Goal: Communication & Community: Answer question/provide support

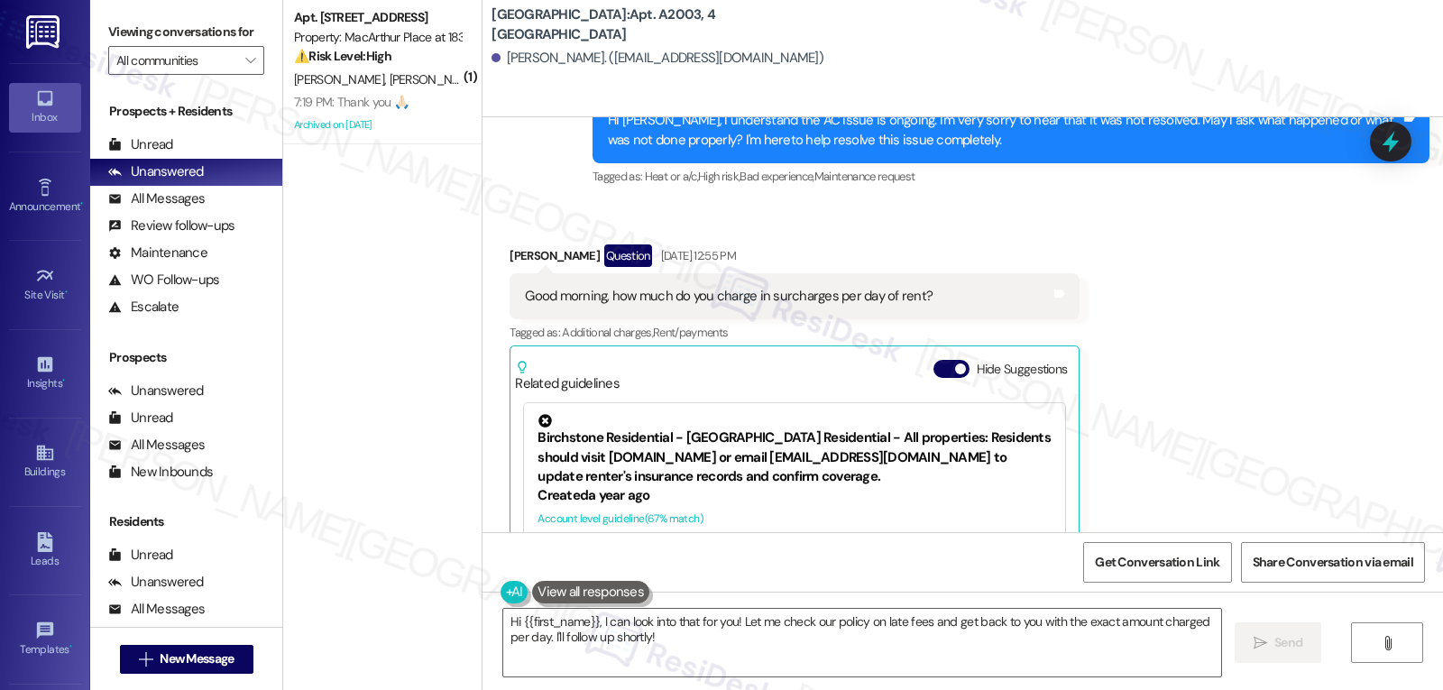
scroll to position [9996, 0]
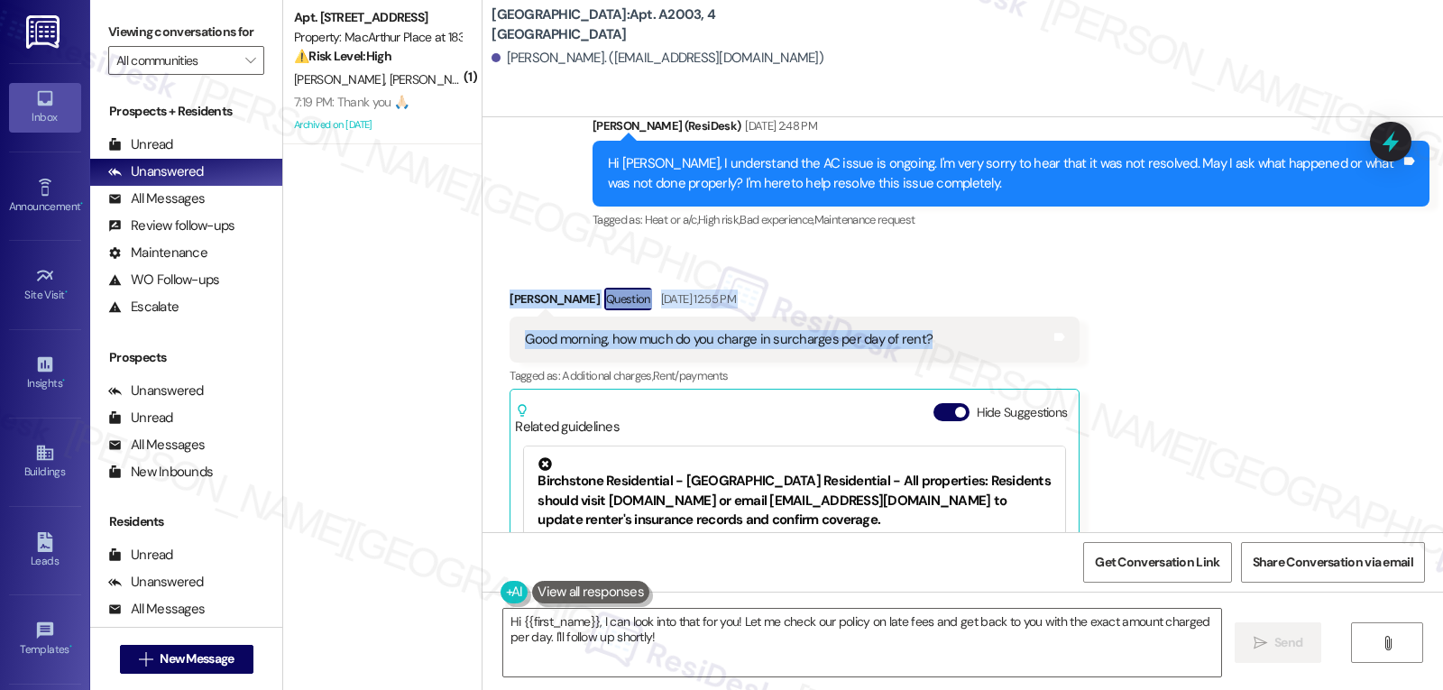
drag, startPoint x: 493, startPoint y: 287, endPoint x: 912, endPoint y: 325, distance: 420.3
click at [912, 325] on div "Received via SMS Jeyson Aguilar Question Aug 04, 2025 at 12:55 PM Good morning,…" at bounding box center [794, 503] width 597 height 458
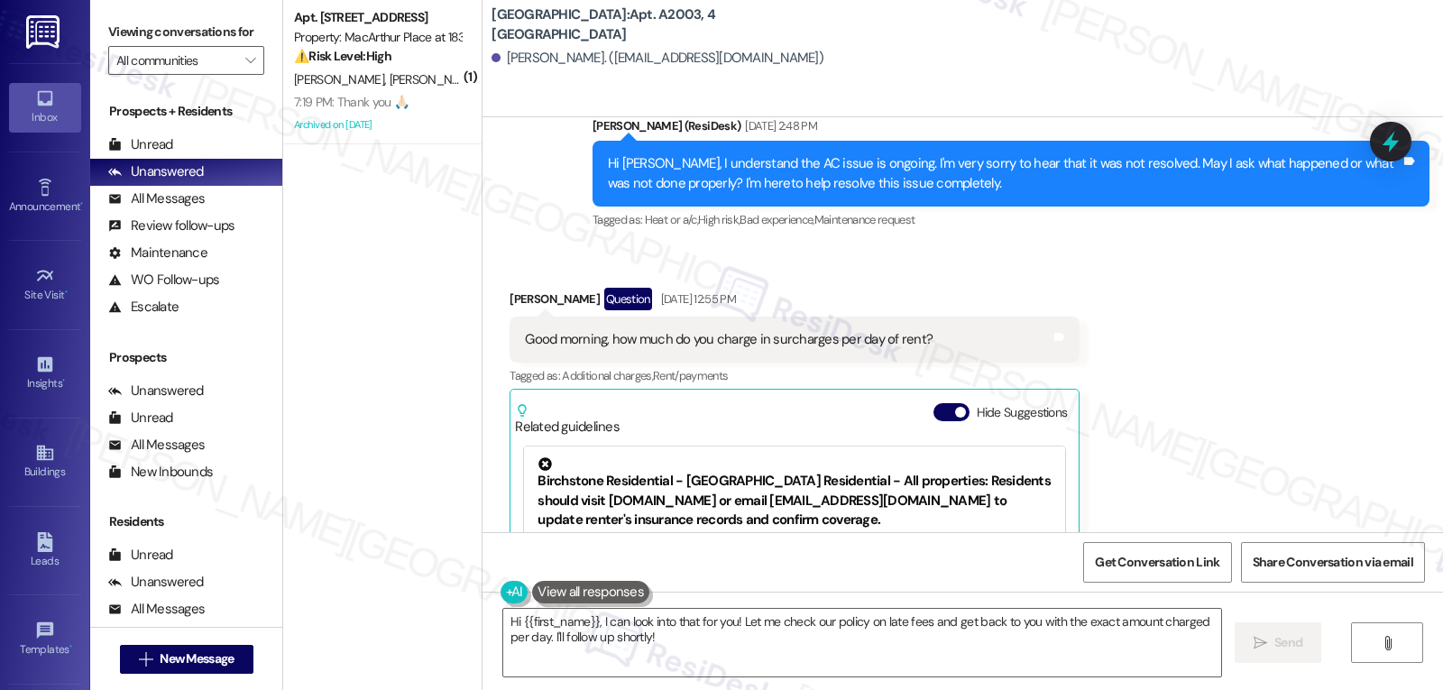
drag, startPoint x: 590, startPoint y: 623, endPoint x: 895, endPoint y: 707, distance: 316.2
click at [895, 689] on html "Inbox Go to Inbox Announcement • Send A Text Announcement Site Visit • Go to Si…" at bounding box center [721, 345] width 1443 height 690
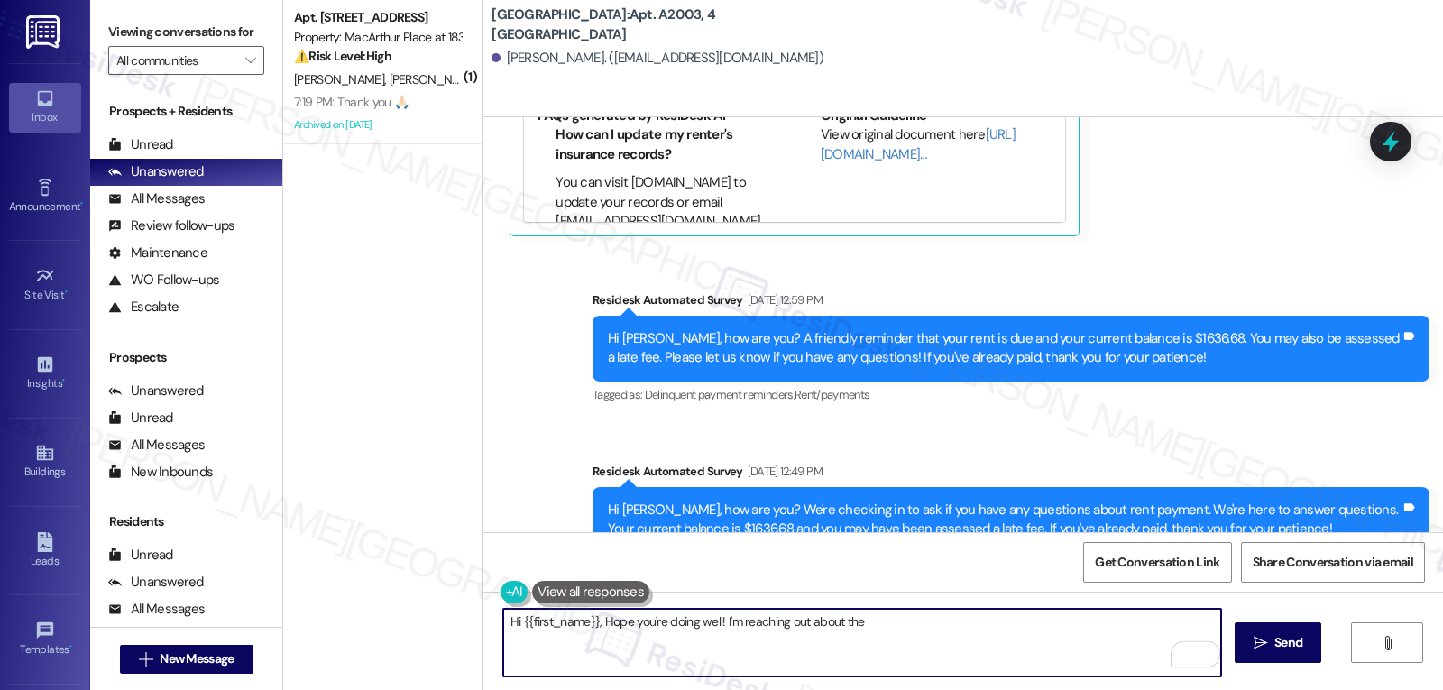
scroll to position [10113, 0]
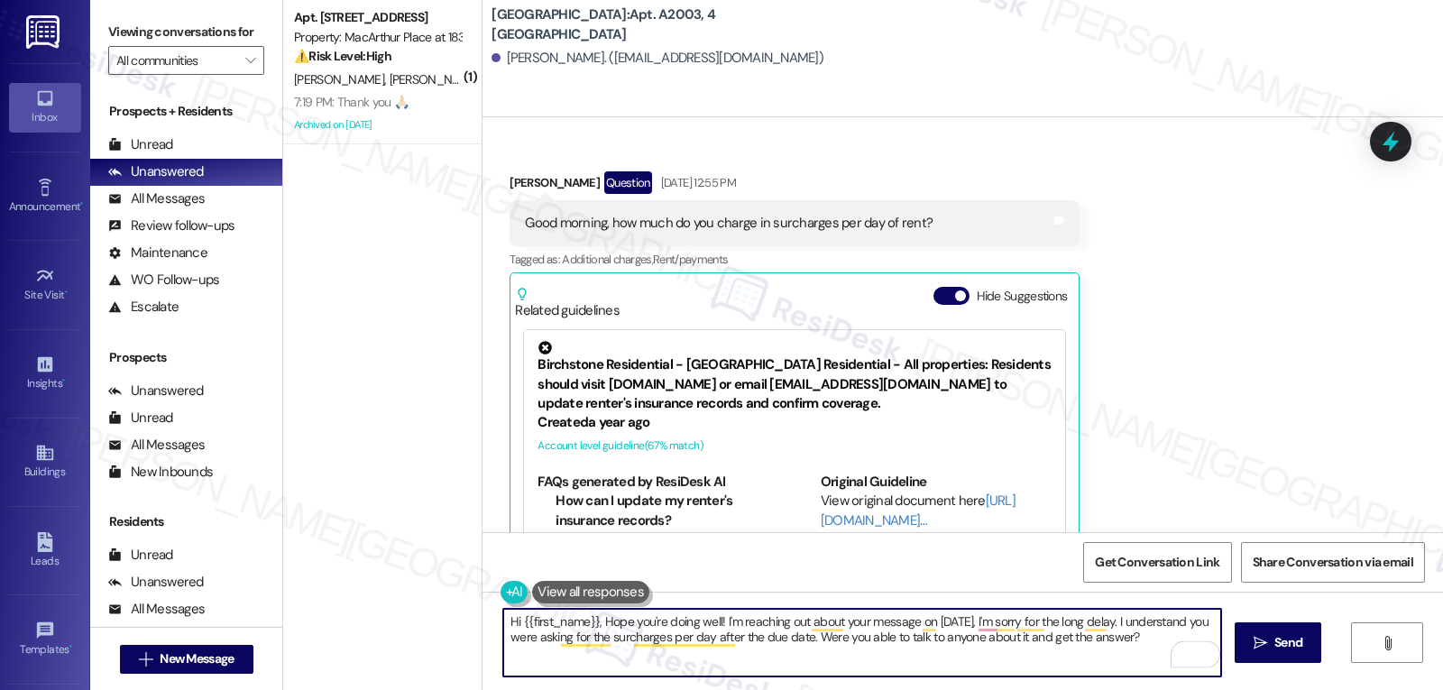
click at [1145, 643] on textarea "Hi {{first_name}}, Hope you're doing well! I'm reaching out about your message …" at bounding box center [862, 643] width 718 height 68
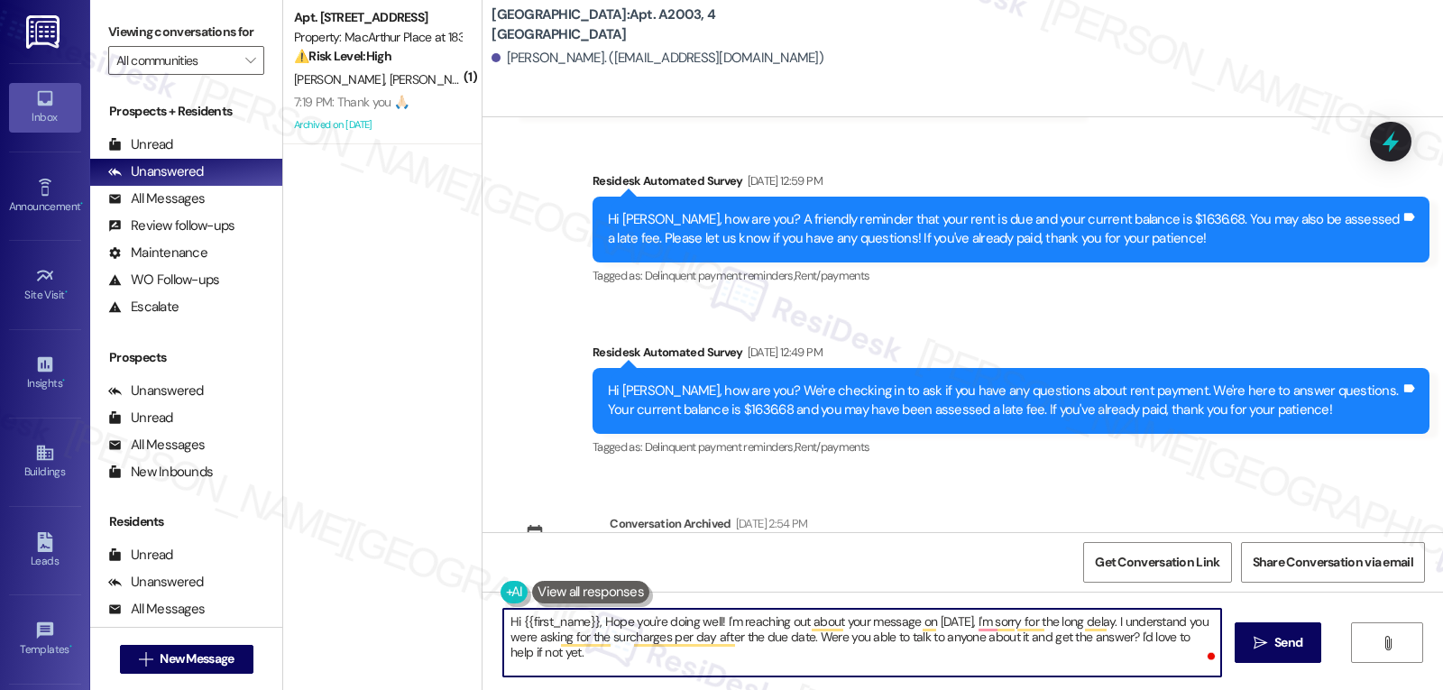
scroll to position [10654, 0]
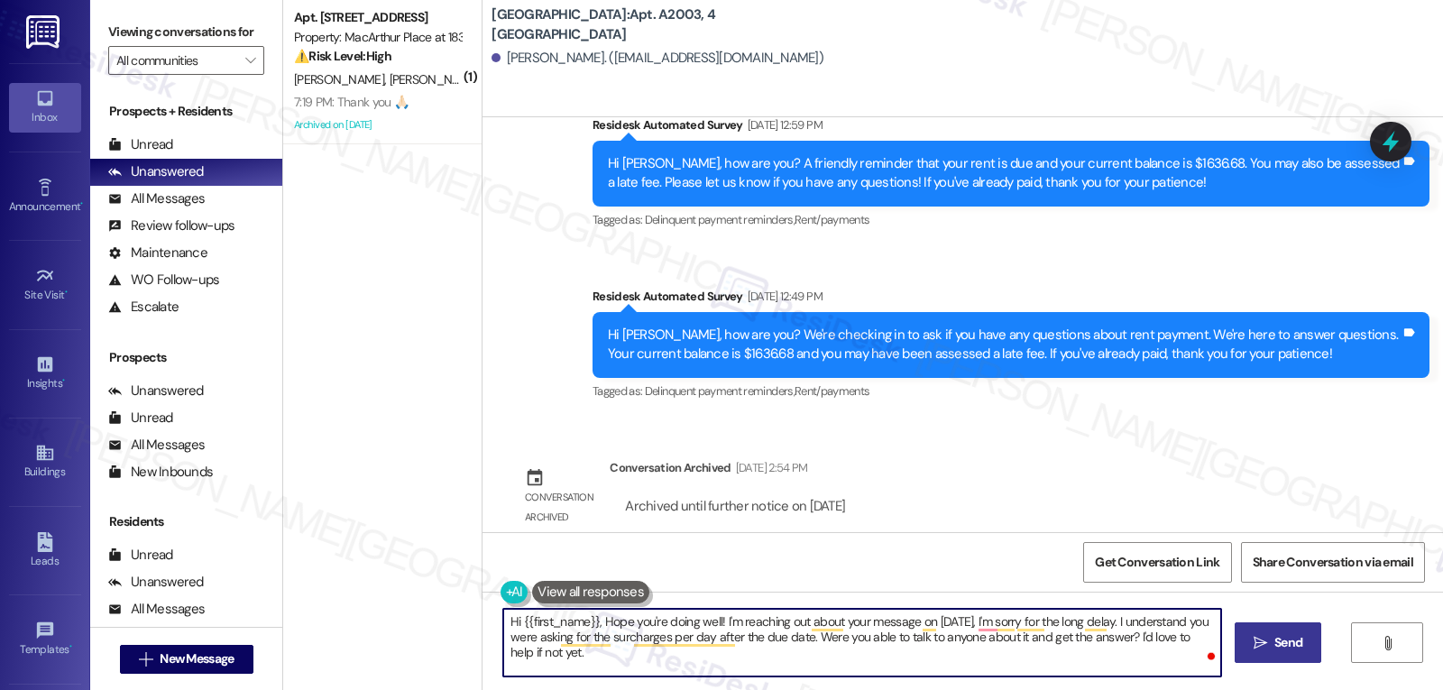
type textarea "Hi {{first_name}}, Hope you're doing well! I'm reaching out about your message …"
click at [1255, 650] on span " Send" at bounding box center [1278, 642] width 57 height 19
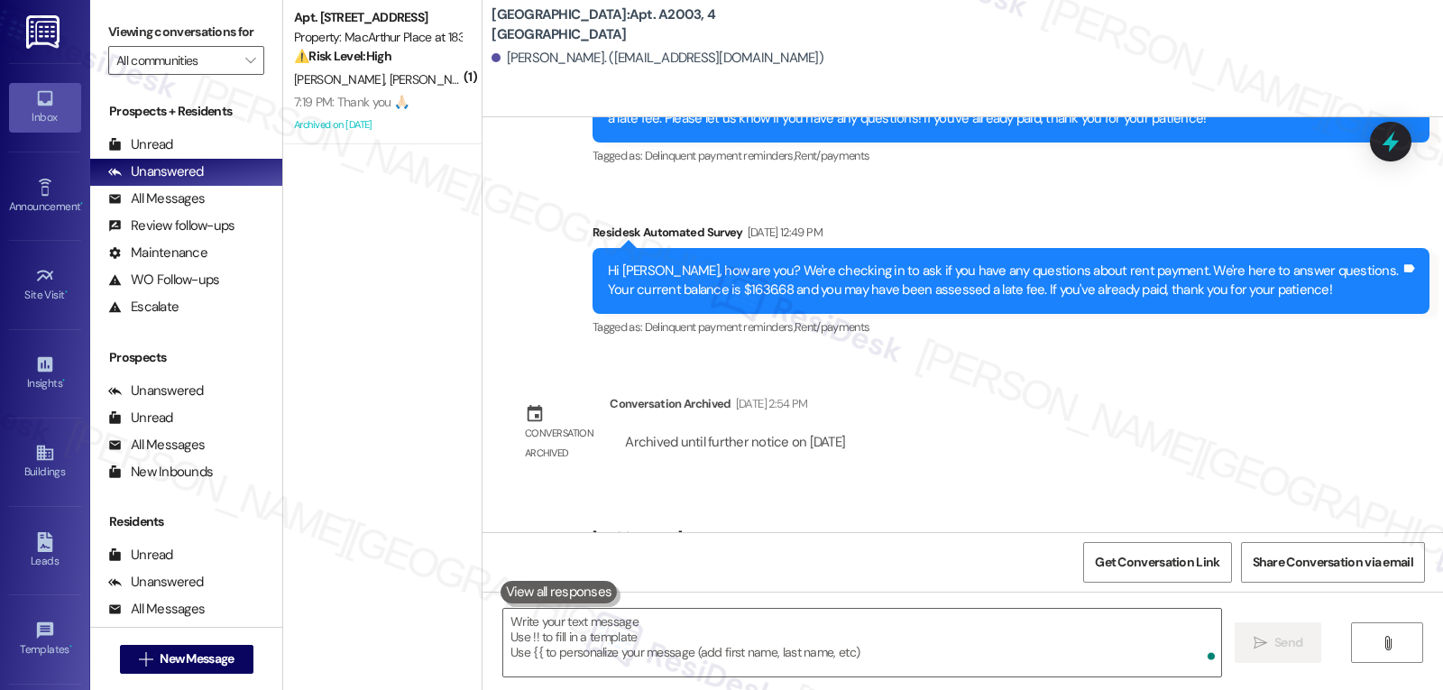
scroll to position [10798, 0]
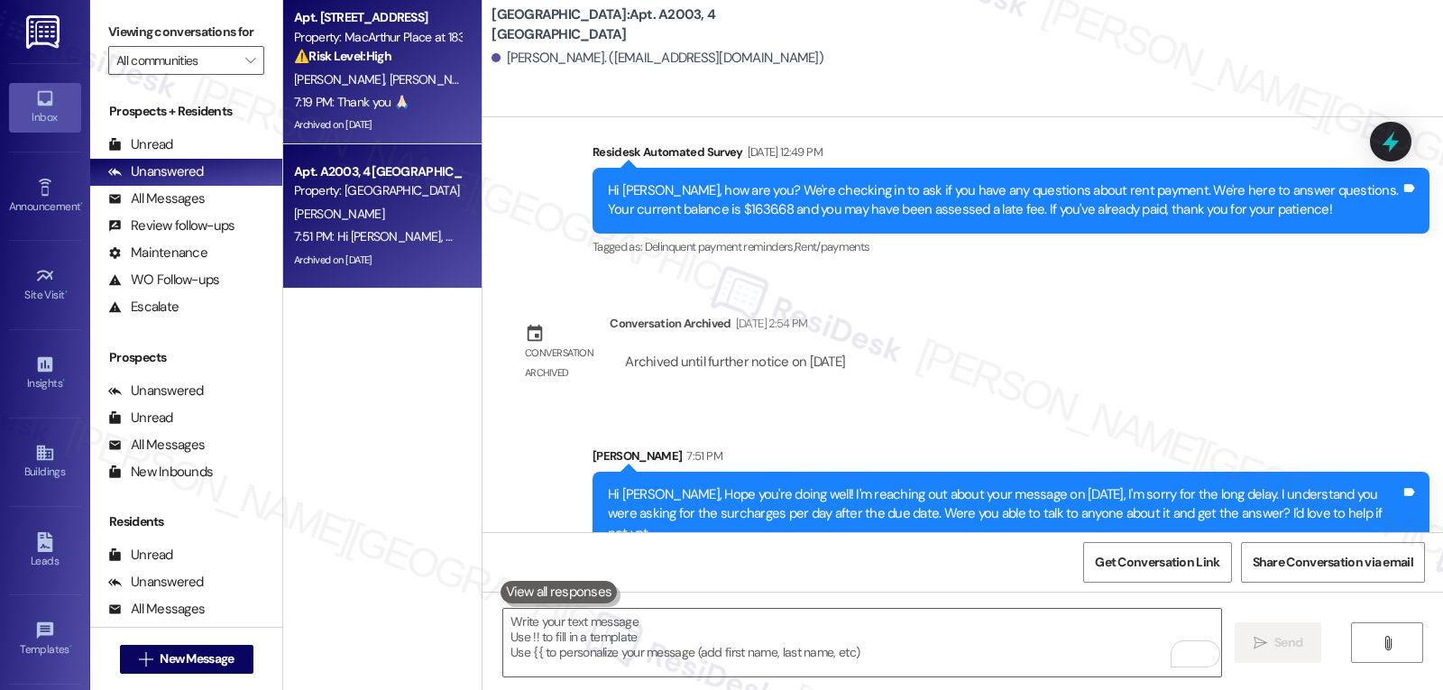
click at [396, 75] on div "K. Fields C. Dustman" at bounding box center [377, 80] width 170 height 23
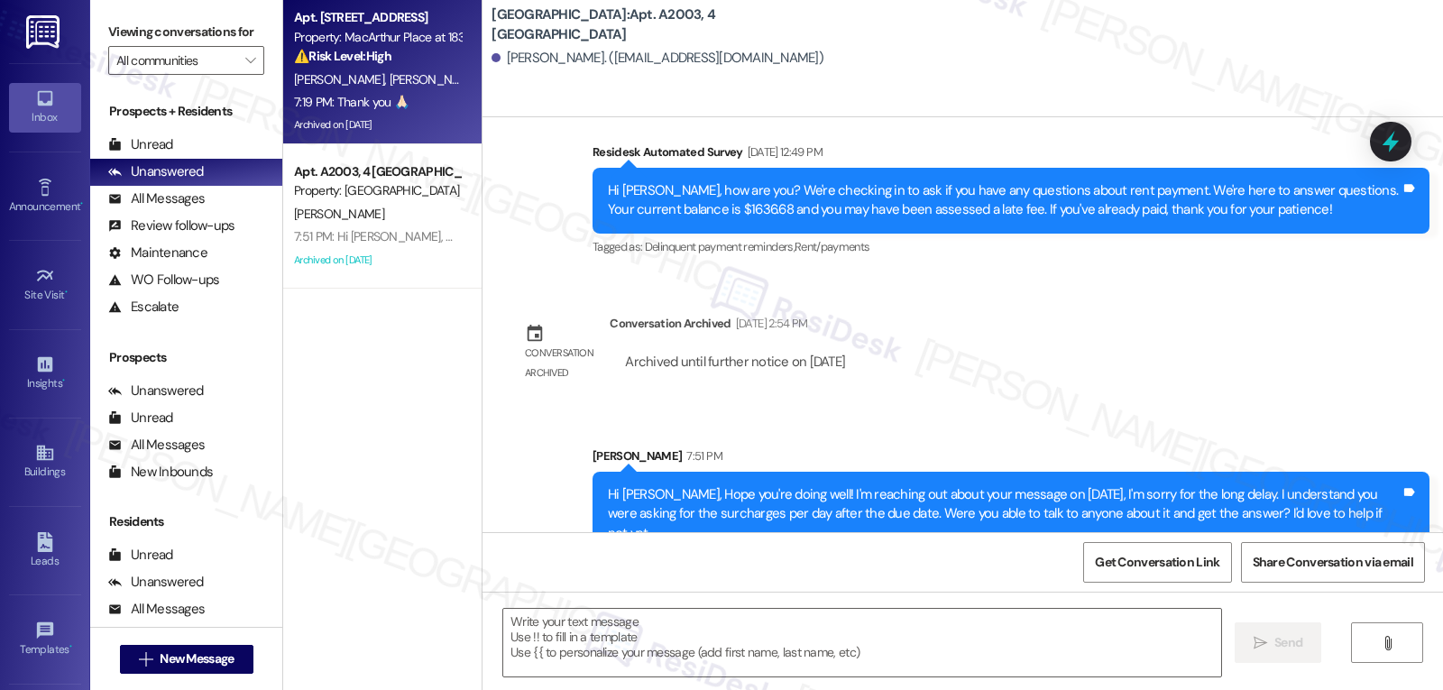
type textarea "Fetching suggested responses. Please feel free to read through the conversation…"
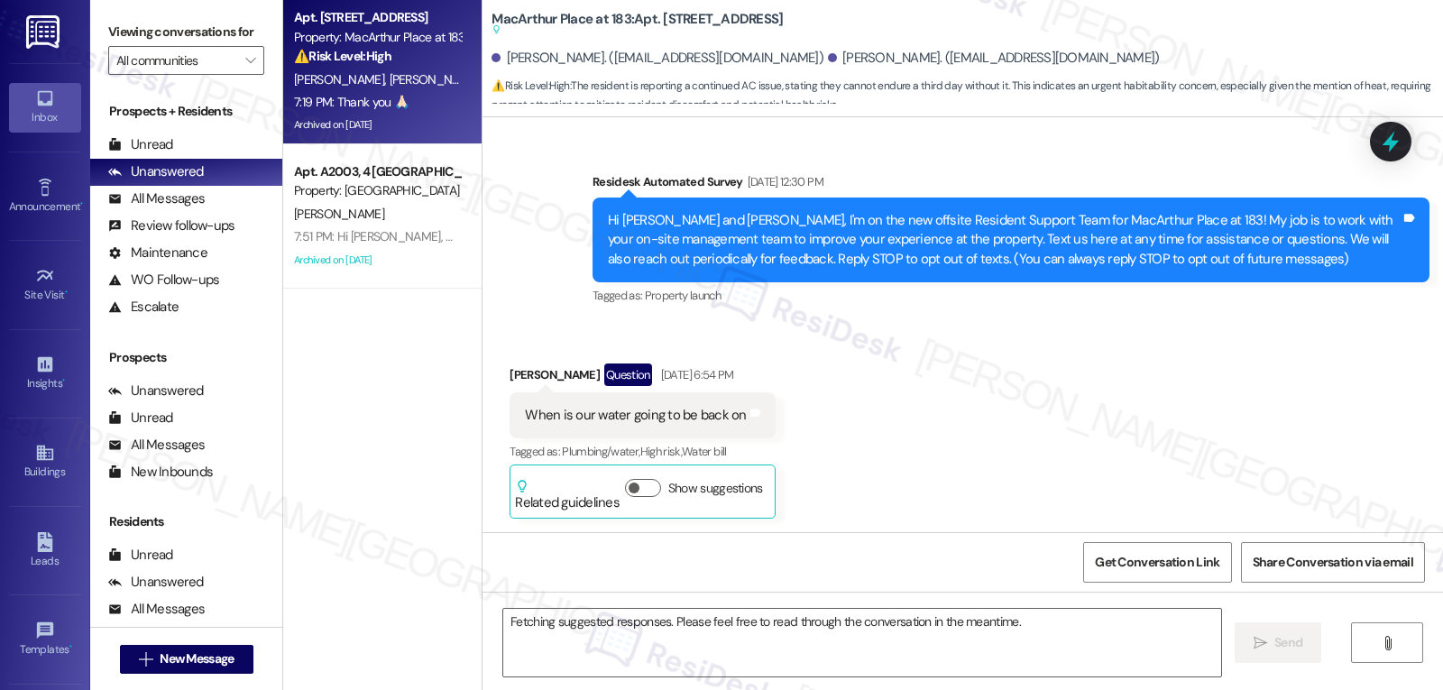
scroll to position [21512, 0]
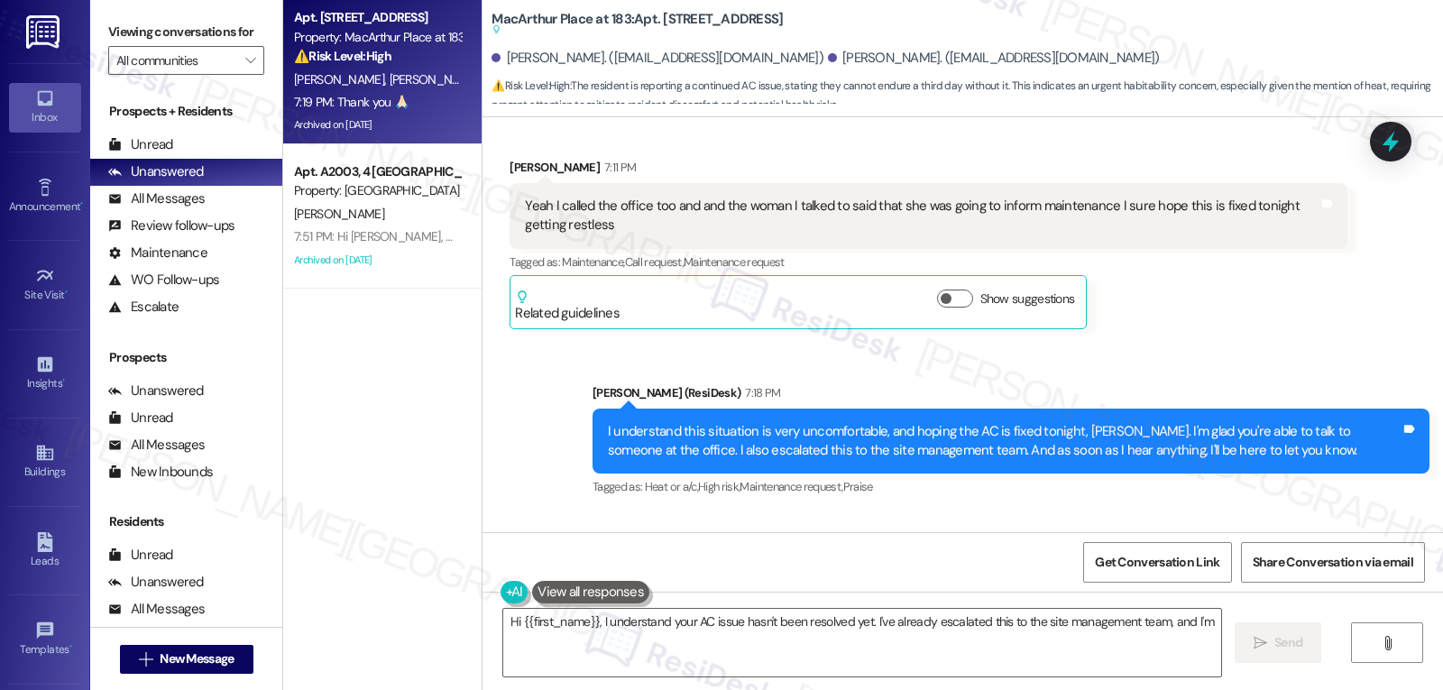
click at [510, 555] on div "Cody Dustman 7:19 PM" at bounding box center [575, 567] width 130 height 25
copy div "Cody"
click at [639, 637] on textarea "Hi {{first_name}}, I understand your AC issue hasn't been resolved yet. I've al…" at bounding box center [862, 643] width 718 height 68
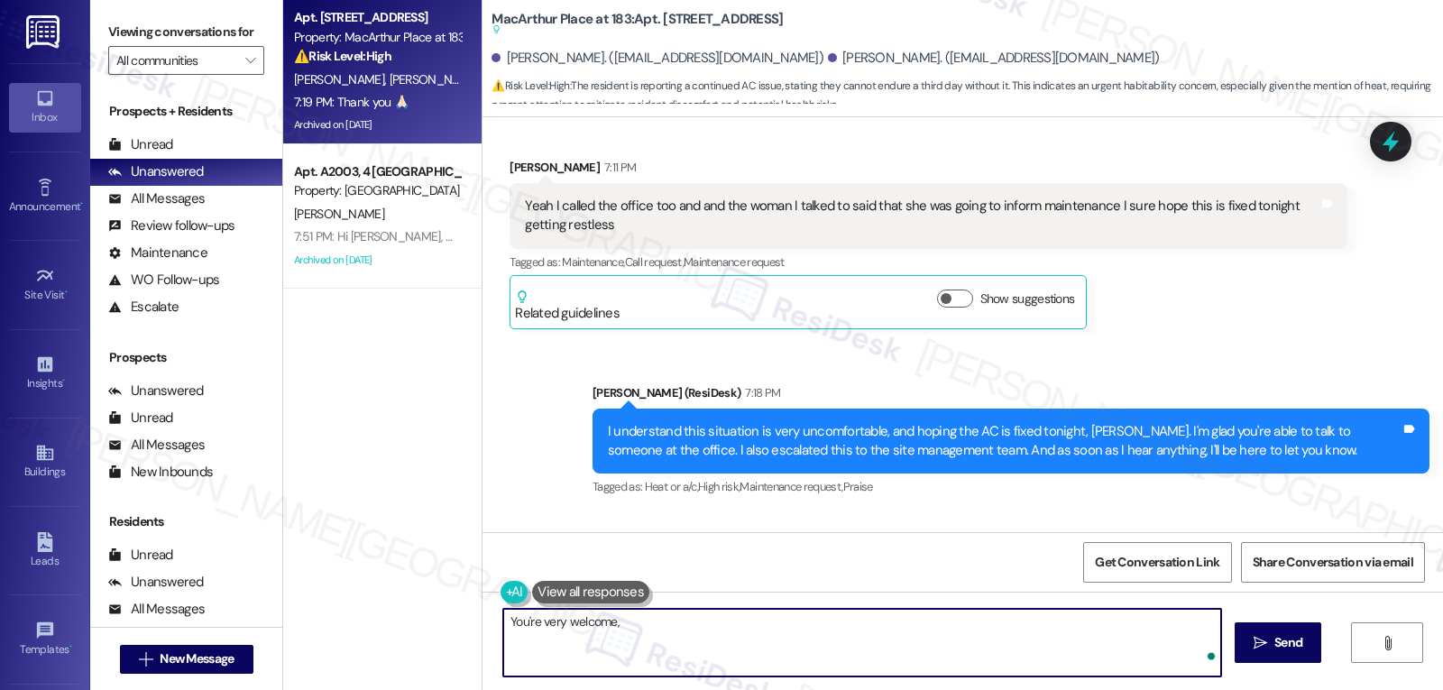
paste textarea "Cody"
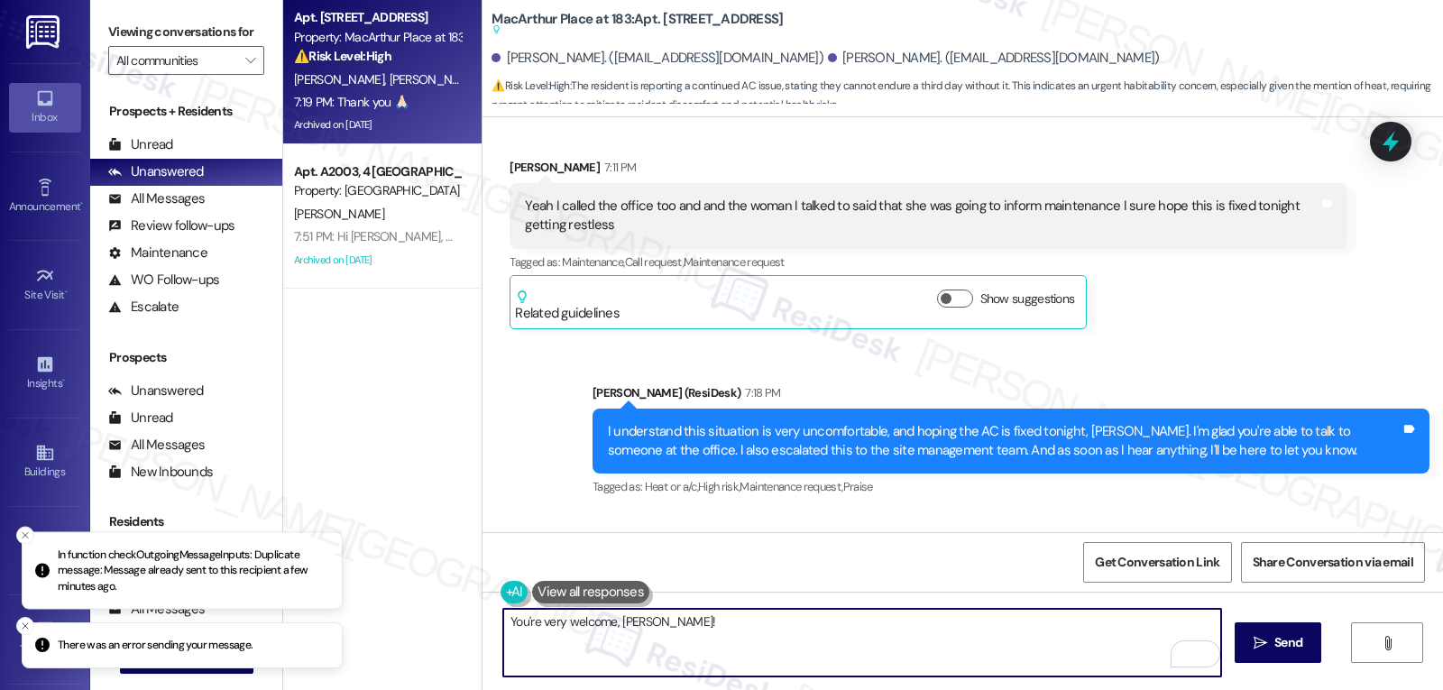
type textarea "You're very welcome, Cody!"
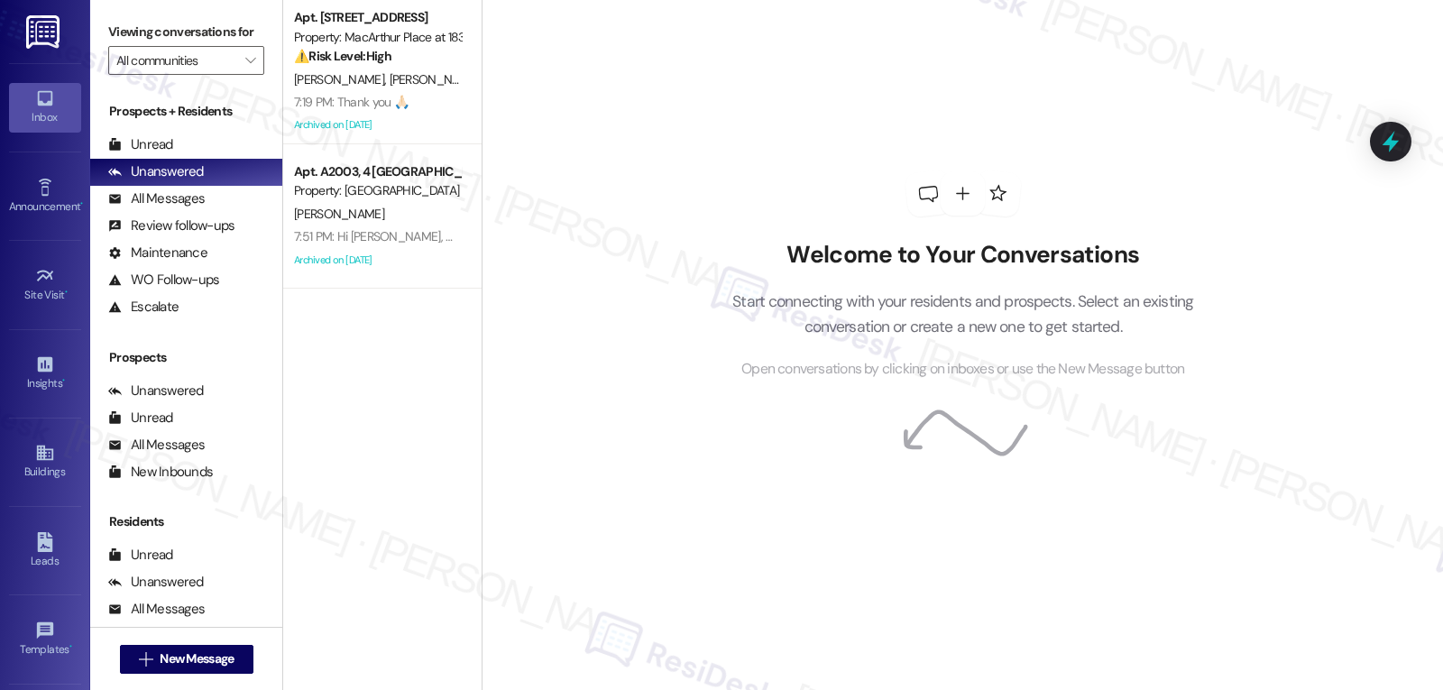
click at [379, 236] on div "7:51 PM: Hi [PERSON_NAME], Hope you're doing well! I'm reaching out about your …" at bounding box center [1051, 236] width 1514 height 16
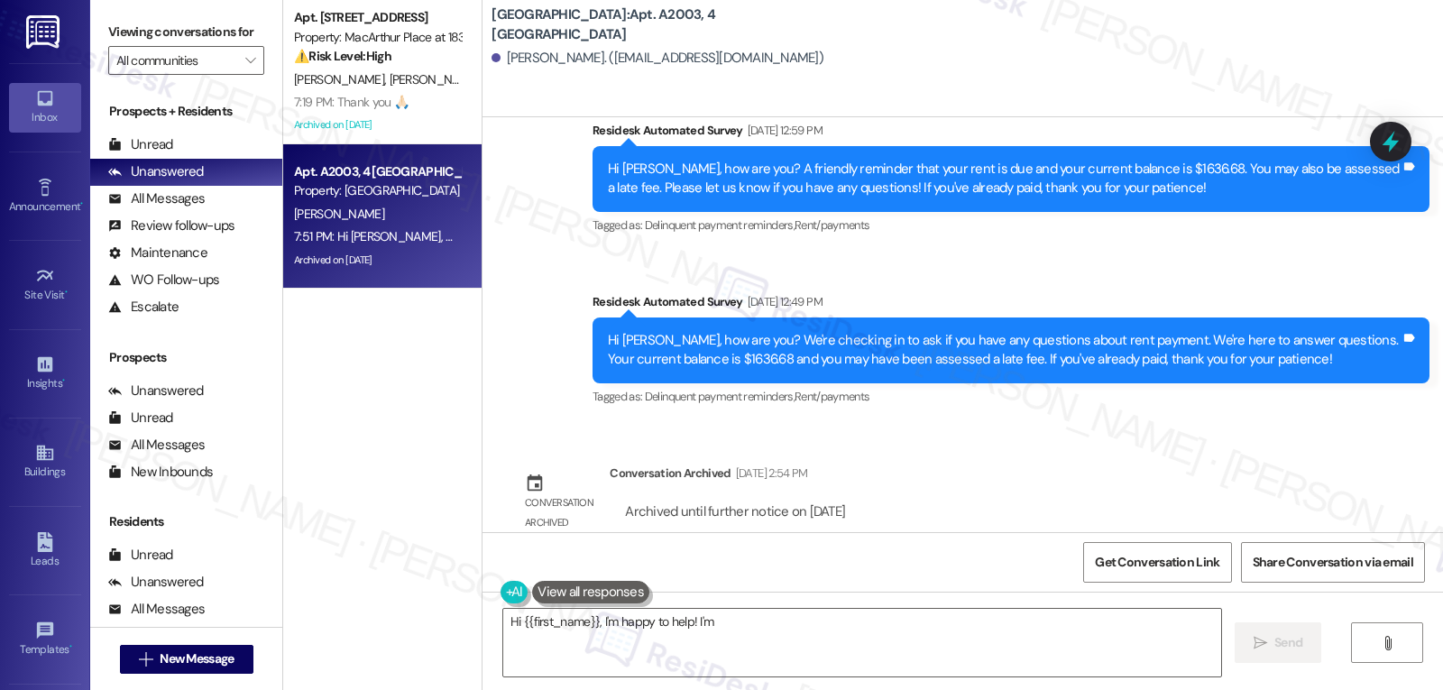
scroll to position [10718, 0]
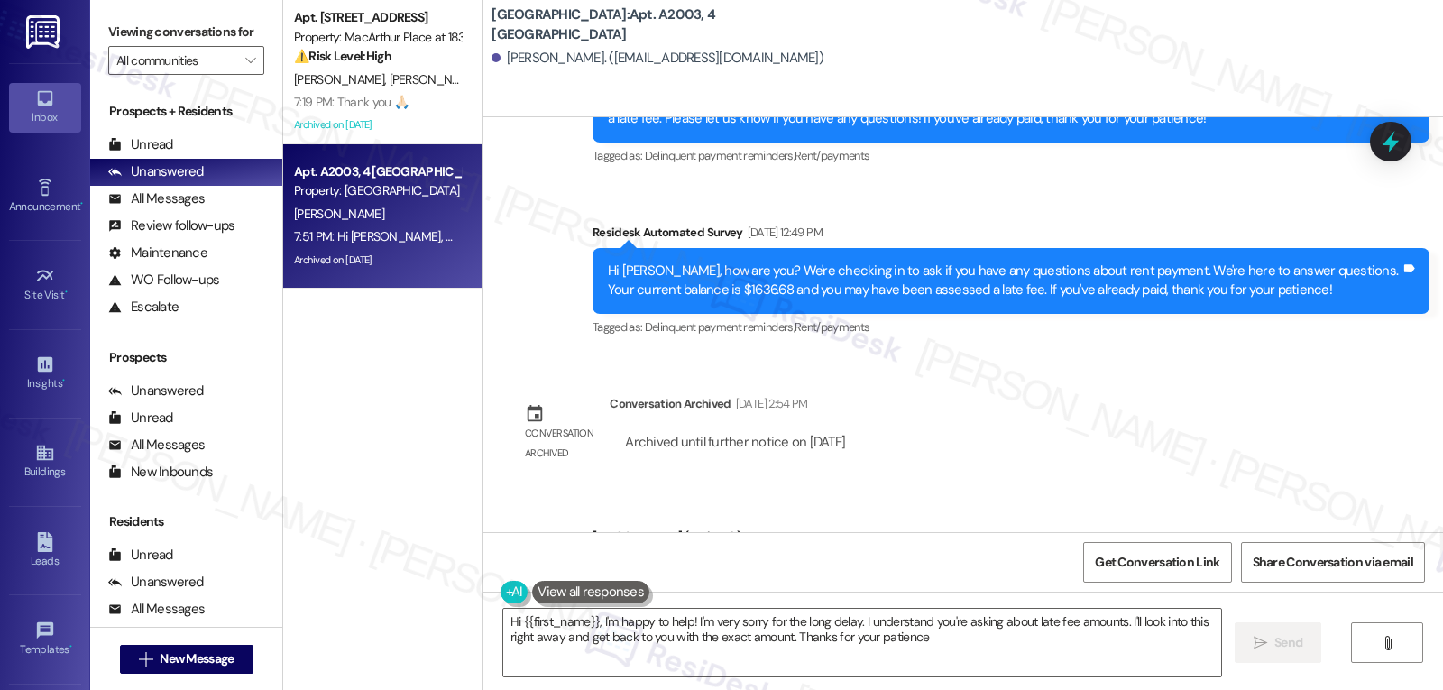
type textarea "Hi {{first_name}}, I'm happy to help! I'm very sorry for the long delay. I unde…"
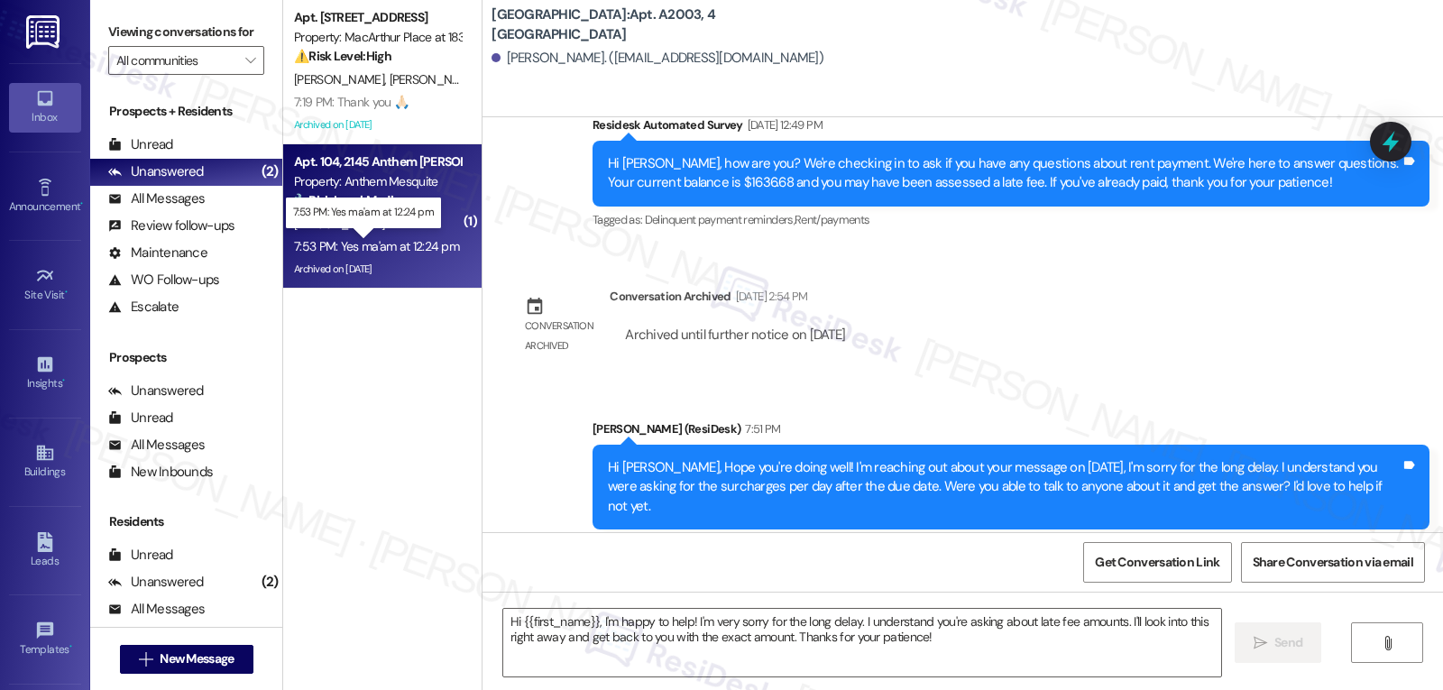
type textarea "Fetching suggested responses. Please feel free to read through the conversation…"
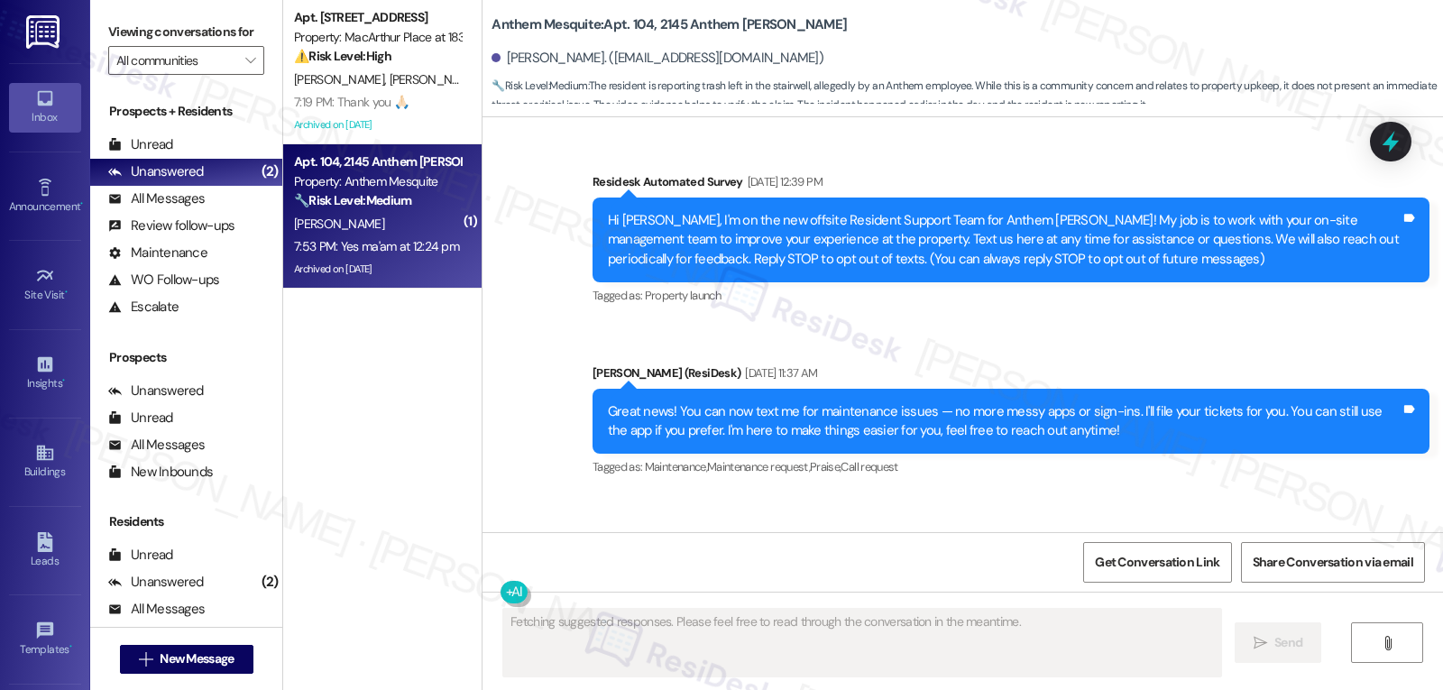
scroll to position [25236, 0]
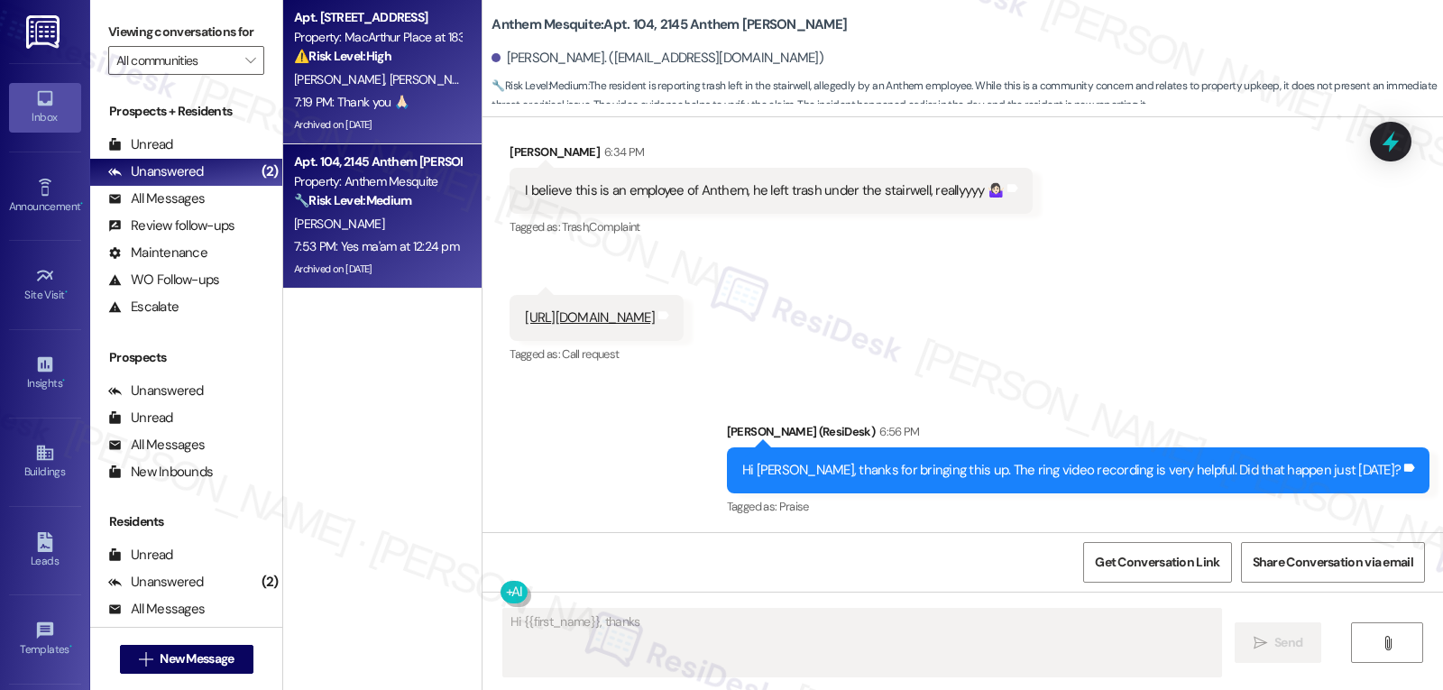
type textarea "Hi {{first_name}}, thanks for"
click at [371, 58] on strong "⚠️ Risk Level: High" at bounding box center [342, 56] width 97 height 16
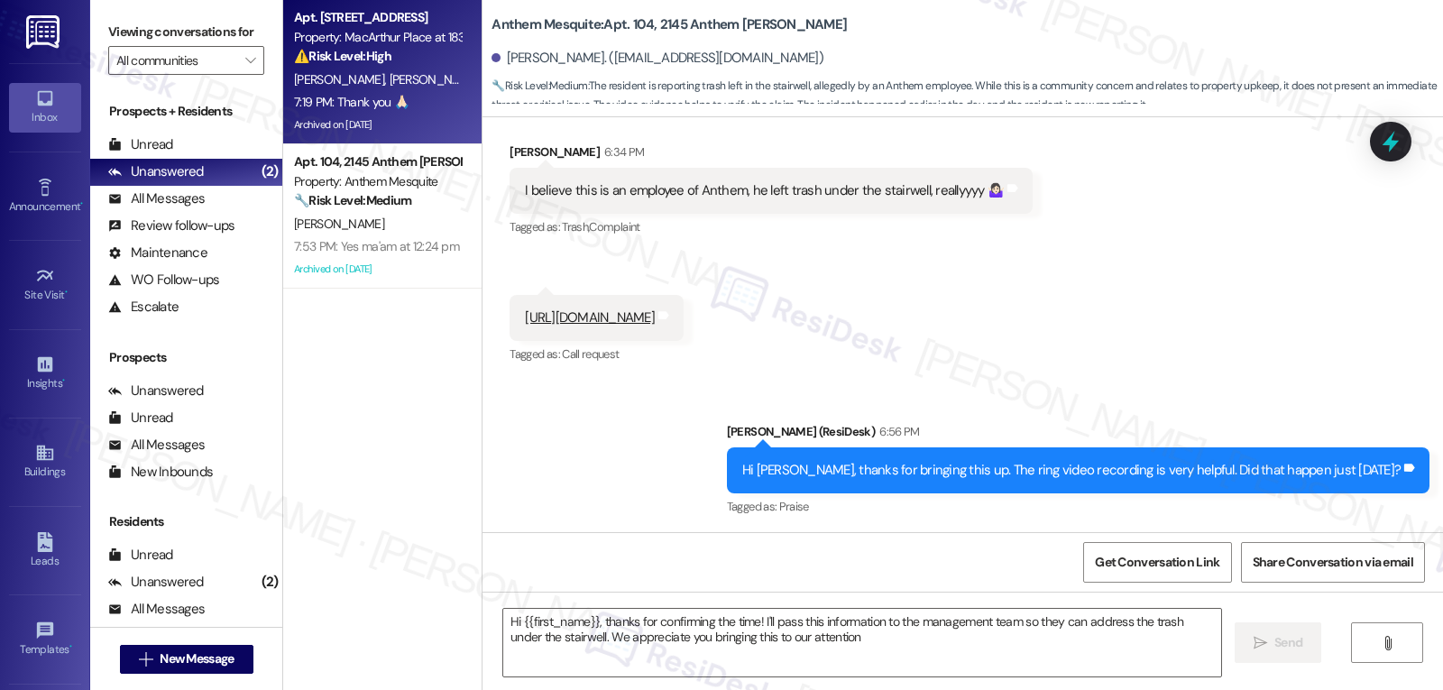
type textarea "Hi {{first_name}}, thanks for confirming the time! I'll pass this information t…"
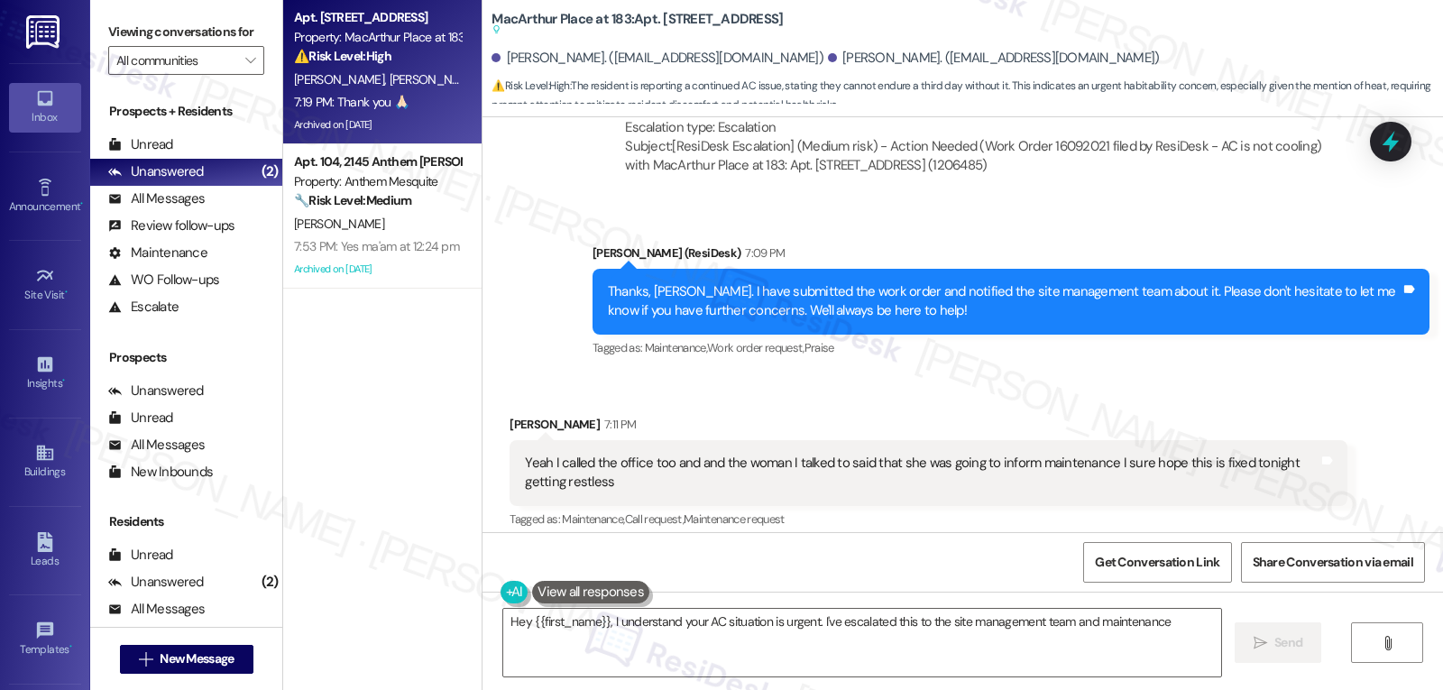
scroll to position [21512, 0]
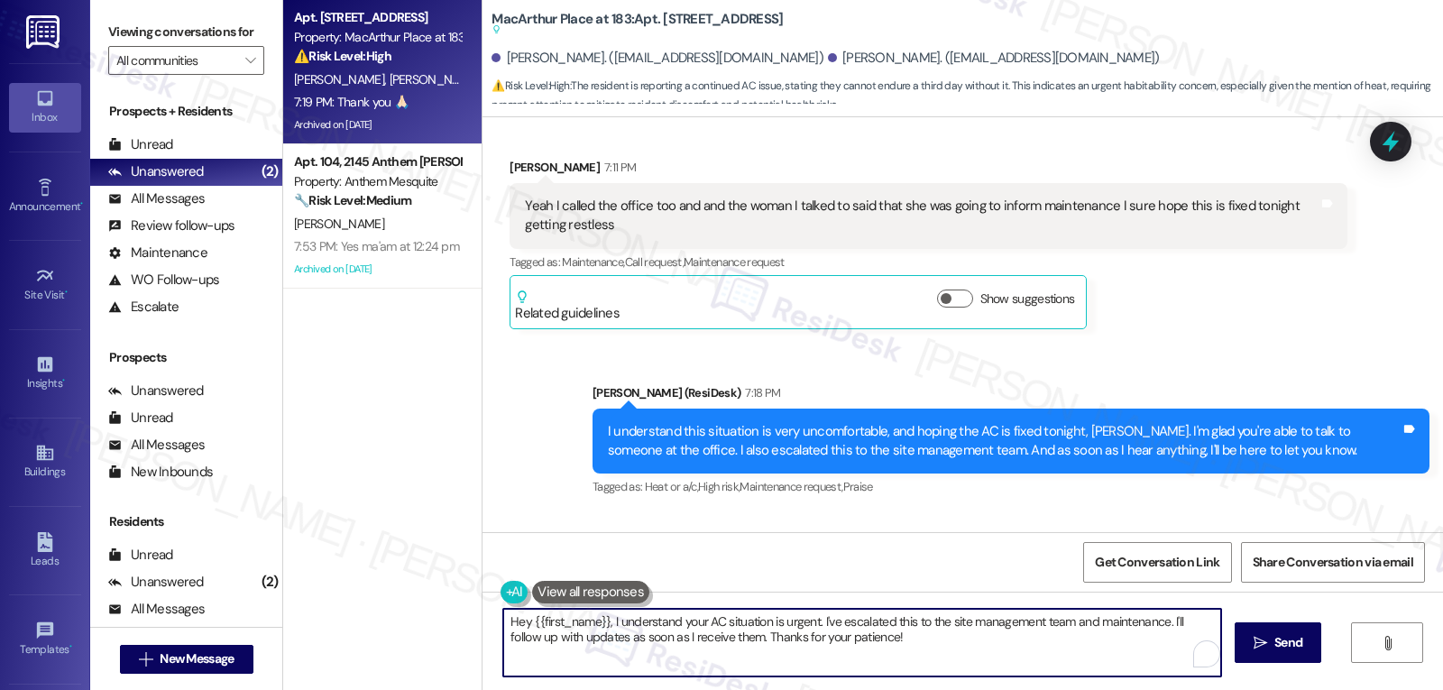
drag, startPoint x: 881, startPoint y: 642, endPoint x: 436, endPoint y: 593, distance: 448.4
click at [438, 594] on div "Apt. 2401, 2436 MacArthur Place at 183 Property: MacArthur Place at 183 ⚠️ Risk…" at bounding box center [863, 345] width 1160 height 690
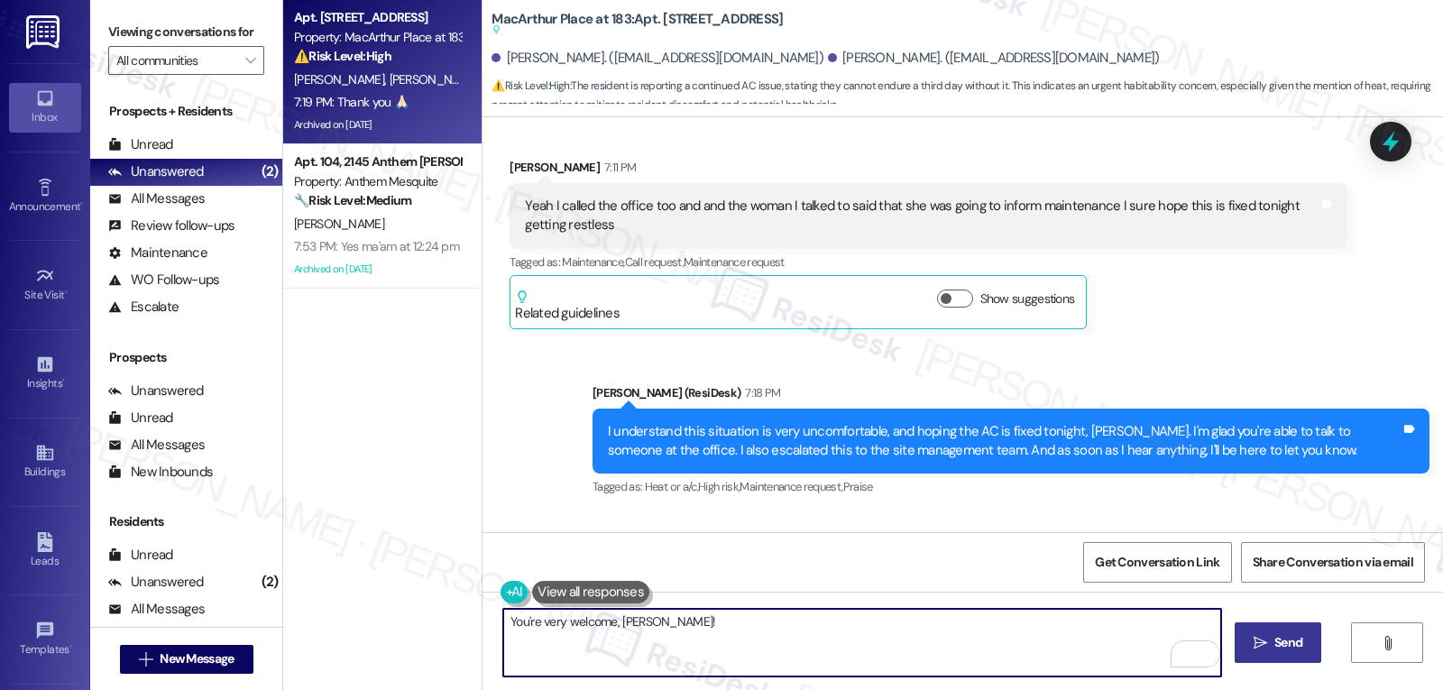
click at [1298, 641] on span "Send" at bounding box center [1289, 642] width 28 height 19
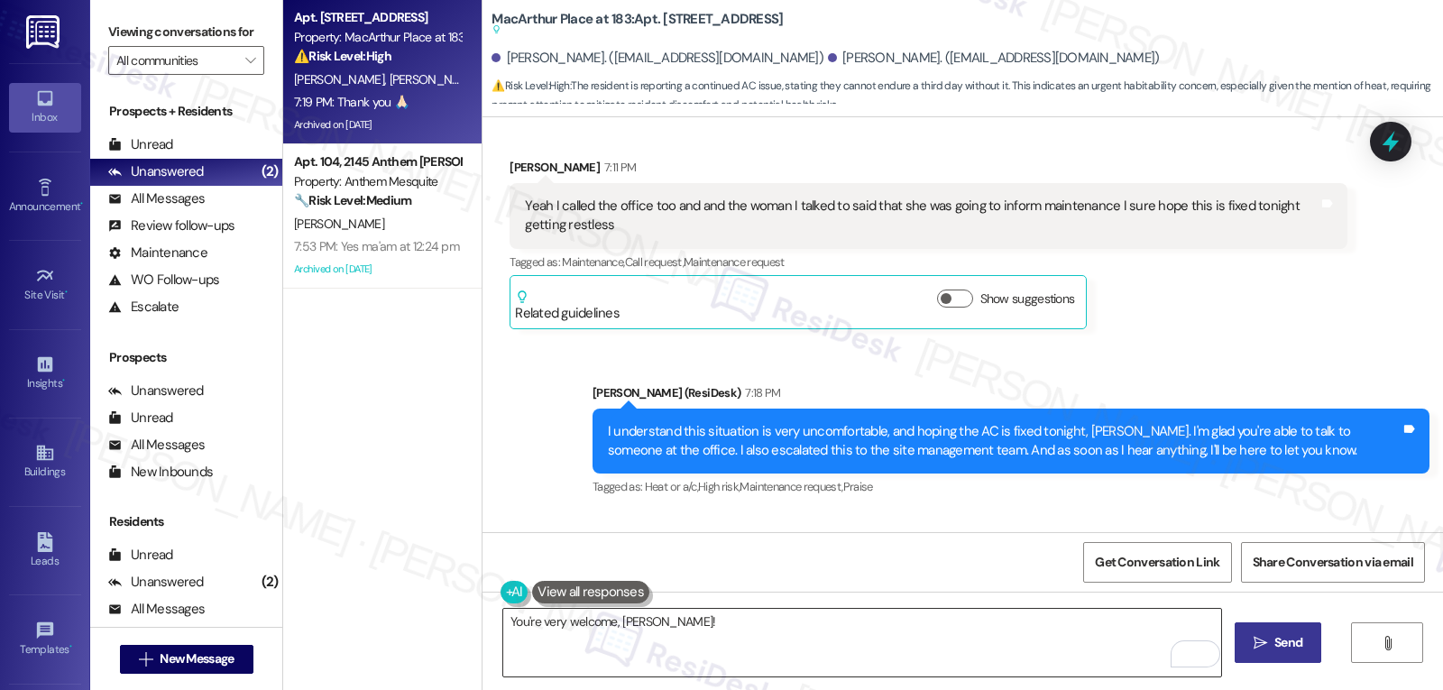
click at [534, 623] on textarea "You're very welcome, Cody!" at bounding box center [862, 643] width 718 height 68
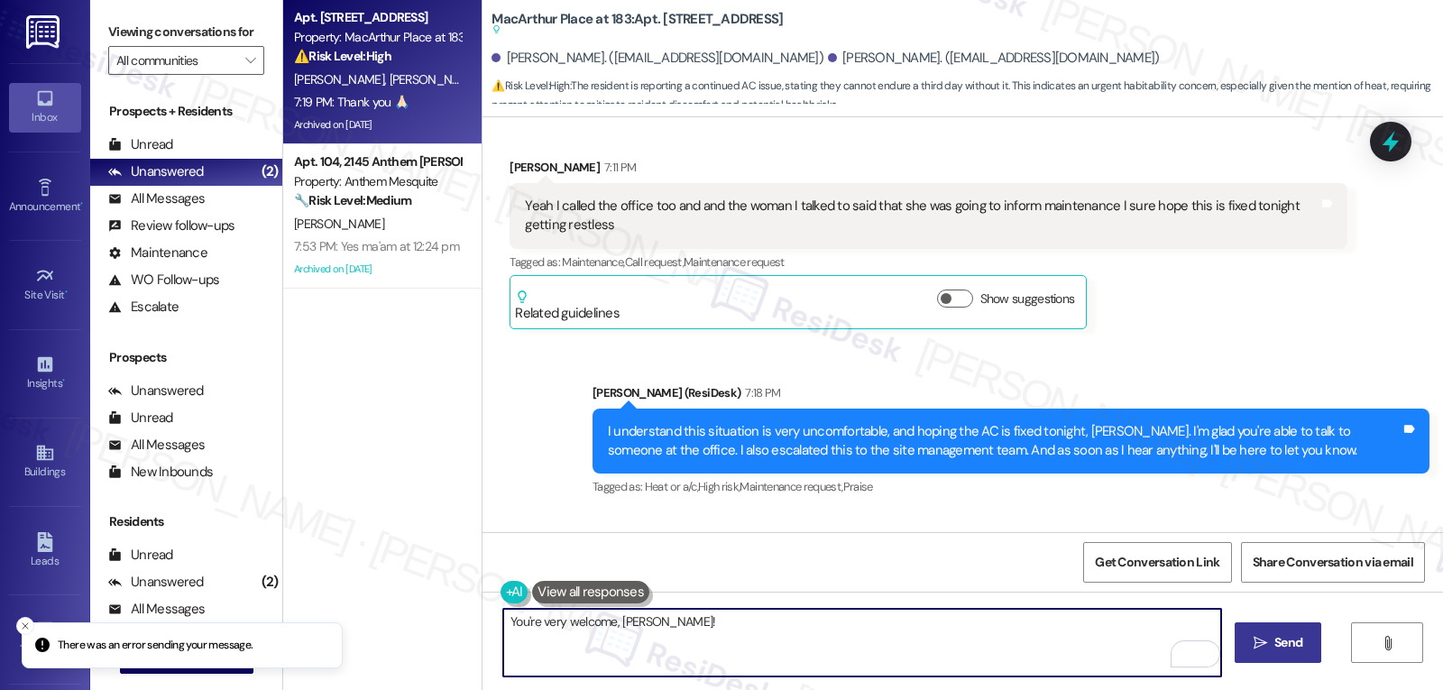
click at [534, 624] on textarea "You're very welcome, Cody!" at bounding box center [862, 643] width 718 height 68
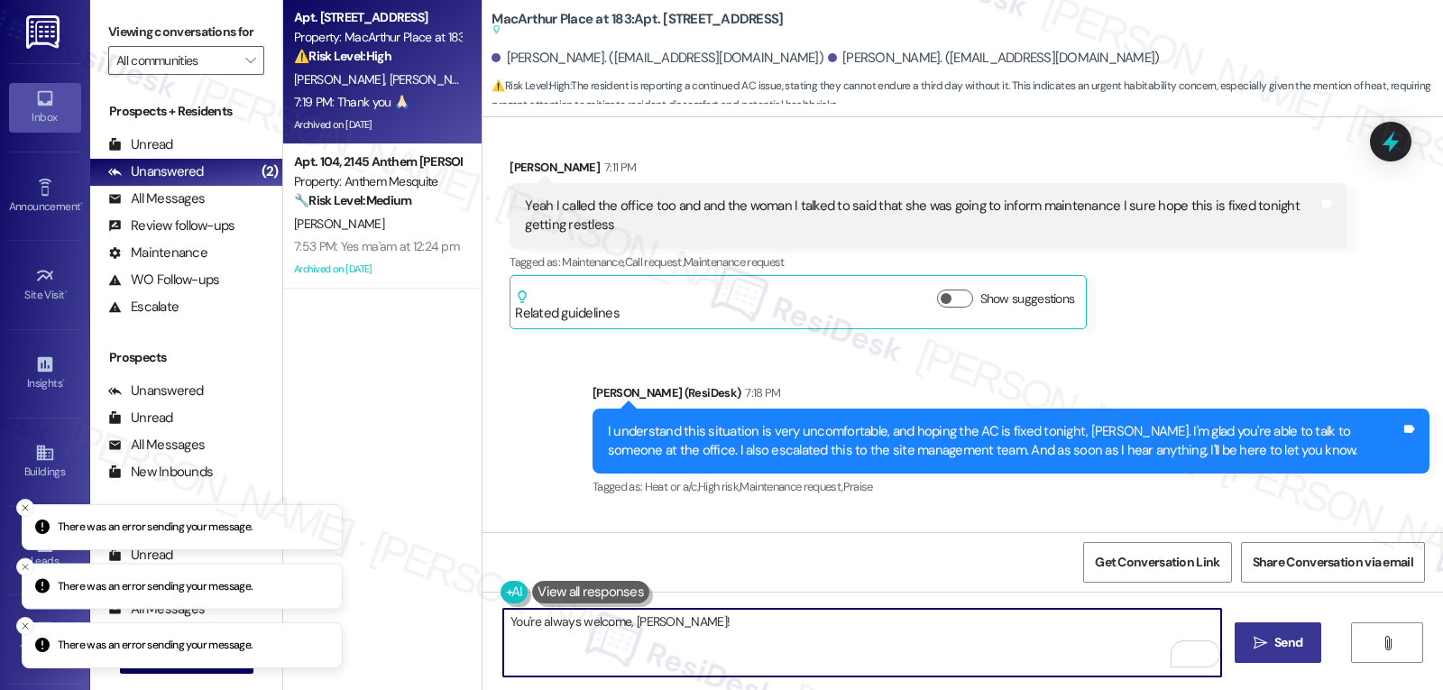
click at [677, 624] on textarea "You're always welcome, Cody!" at bounding box center [862, 643] width 718 height 68
type textarea "You're always welcome, Cody!"
click at [1278, 650] on span "Send" at bounding box center [1289, 642] width 28 height 19
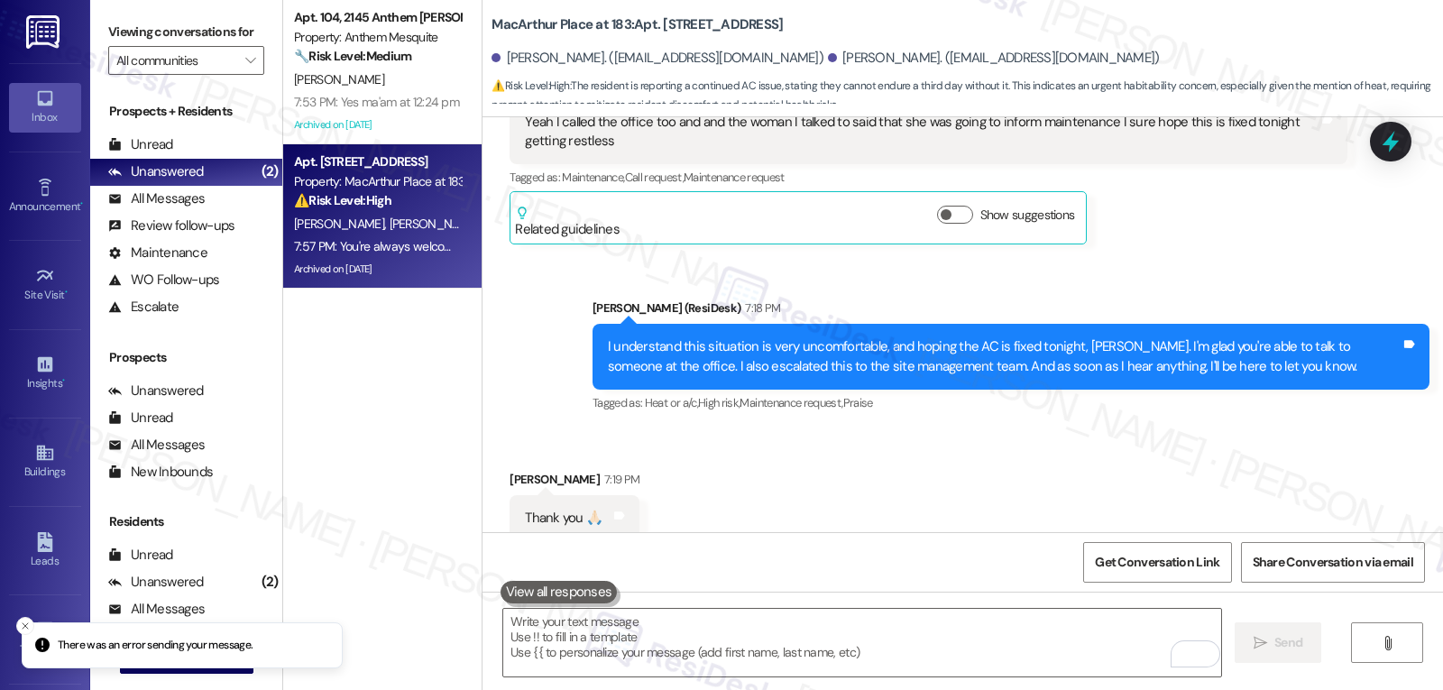
scroll to position [21584, 0]
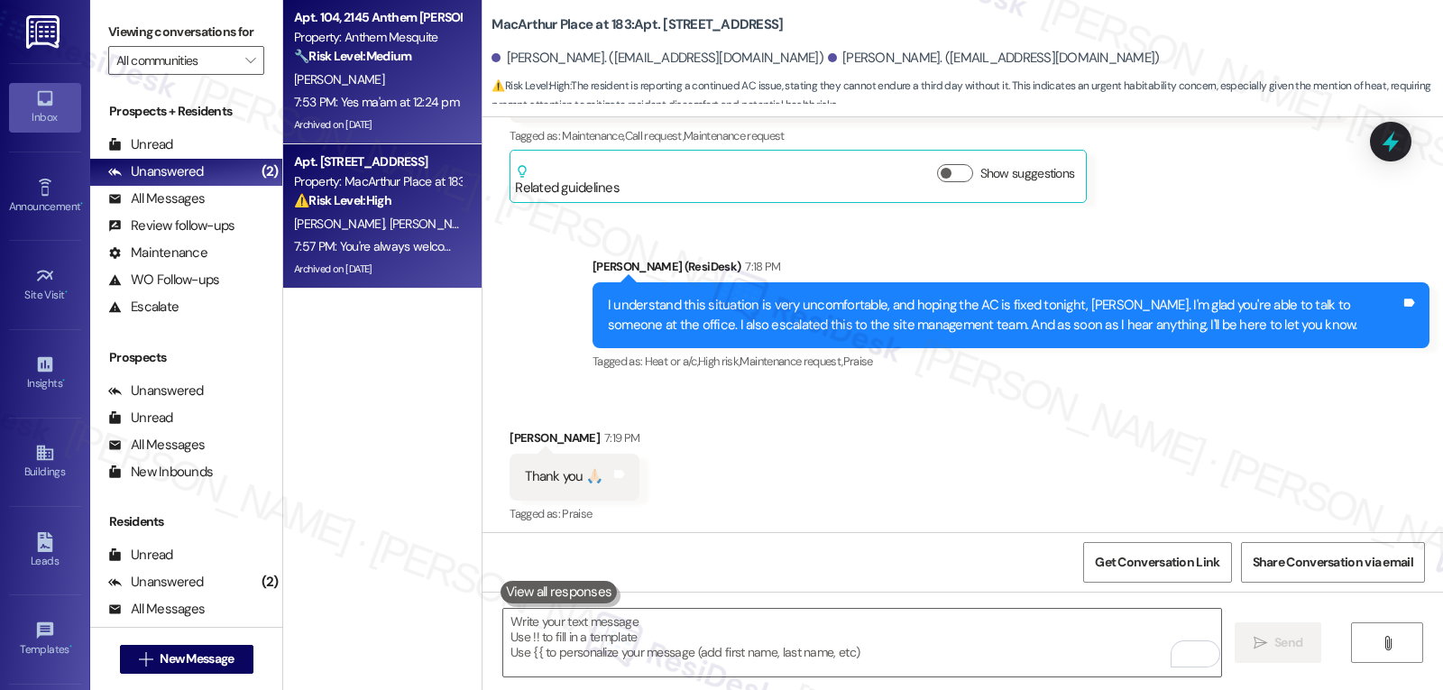
click at [416, 99] on div "7:53 PM: Yes ma'am at 12:24 pm 7:53 PM: Yes ma'am at 12:24 pm" at bounding box center [376, 102] width 165 height 16
type textarea "Fetching suggested responses. Please feel free to read through the conversation…"
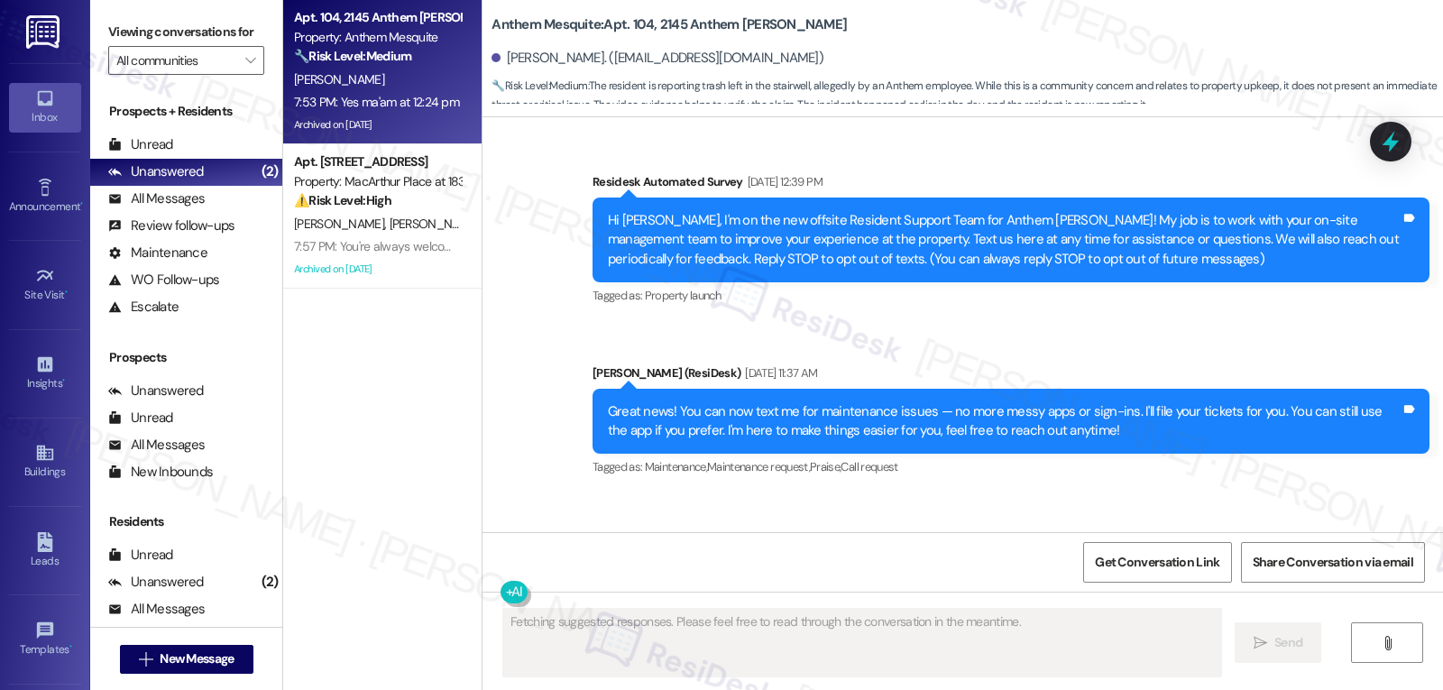
scroll to position [25236, 0]
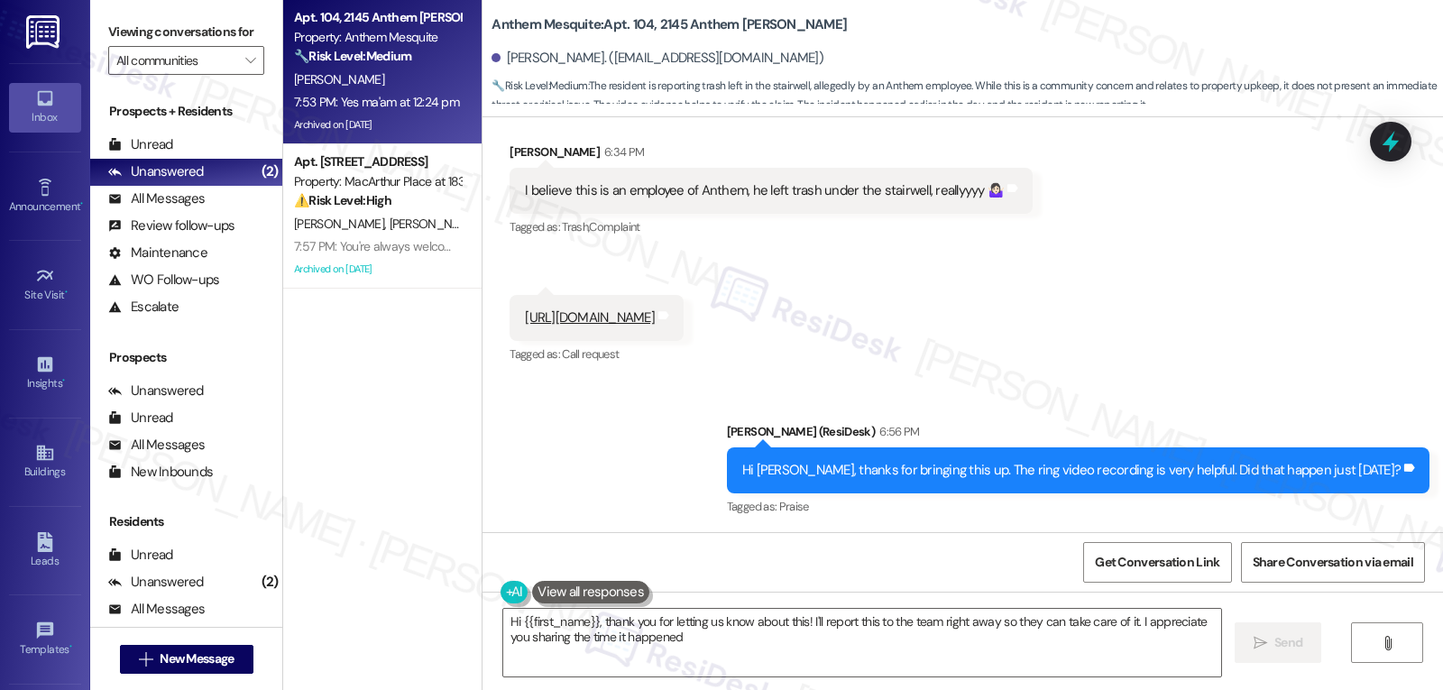
type textarea "Hi {{first_name}}, thank you for letting us know about this! I'll report this t…"
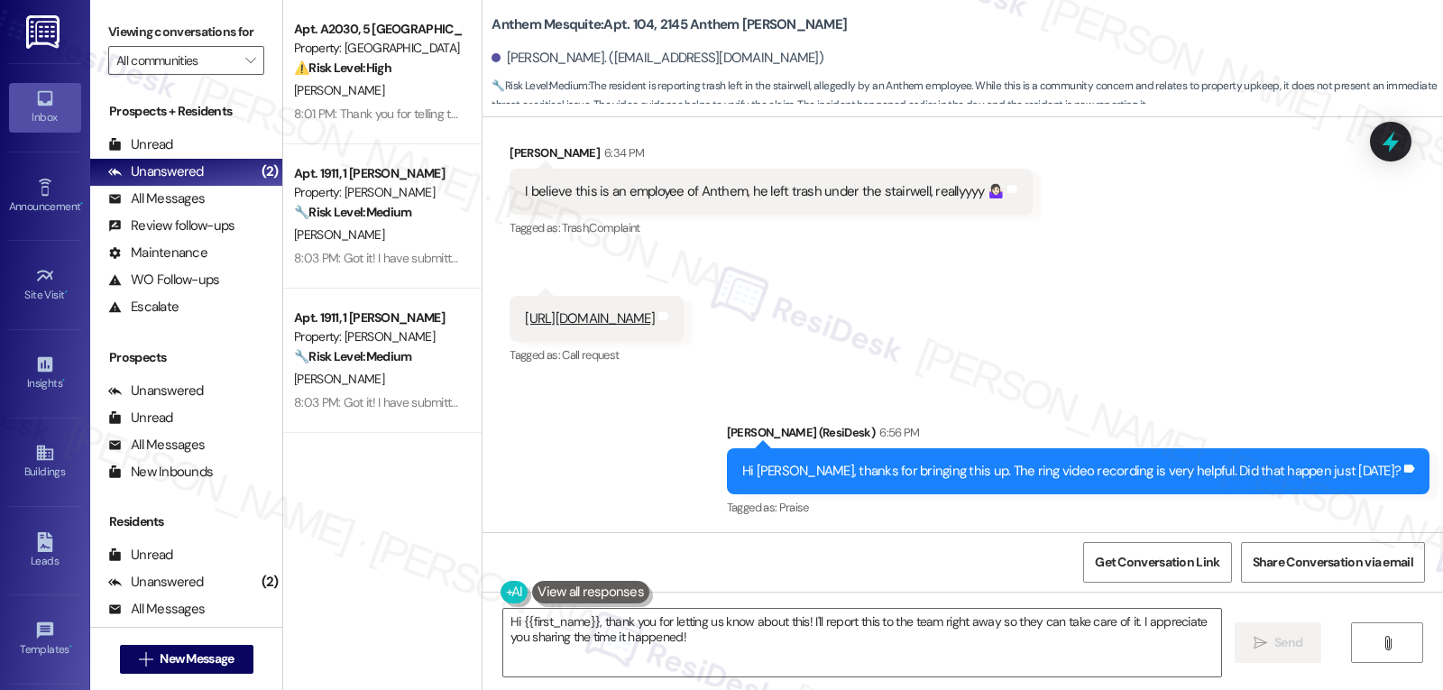
scroll to position [25362, 0]
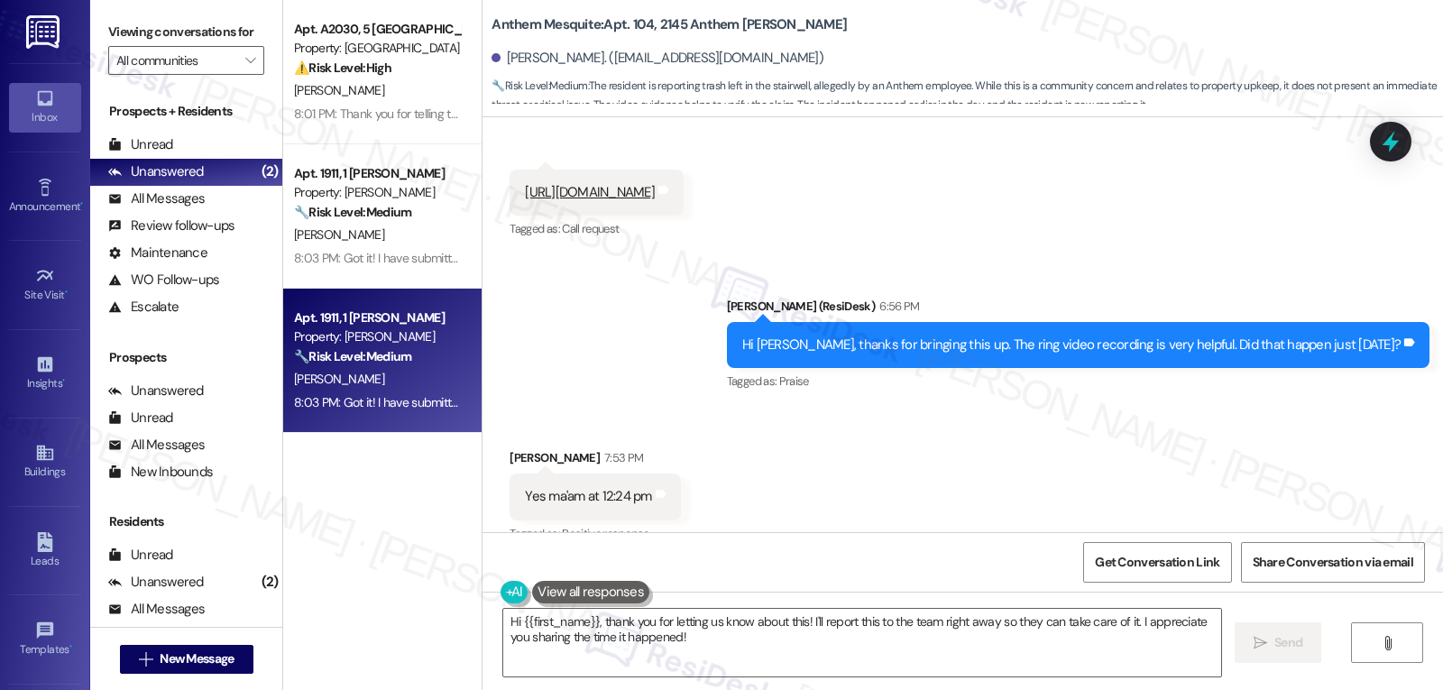
click at [388, 353] on strong "🔧 Risk Level: Medium" at bounding box center [352, 356] width 117 height 16
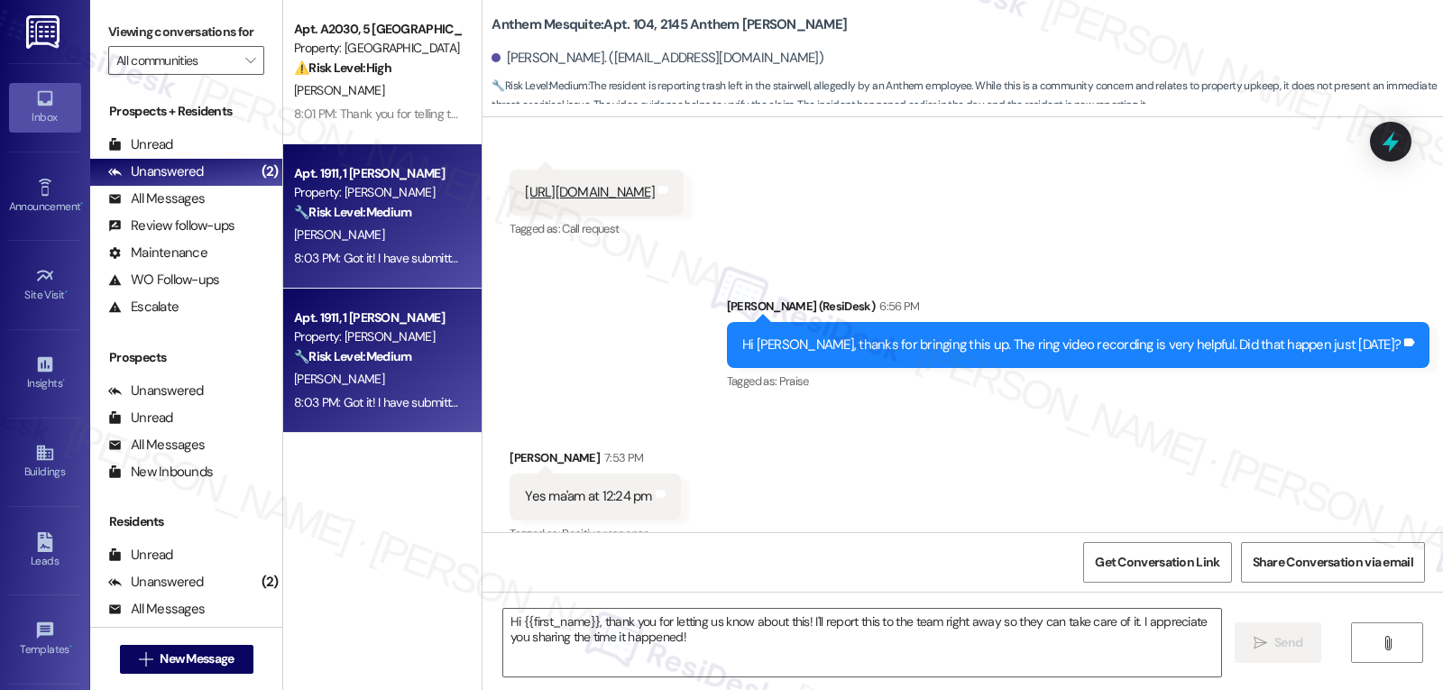
type textarea "Fetching suggested responses. Please feel free to read through the conversation…"
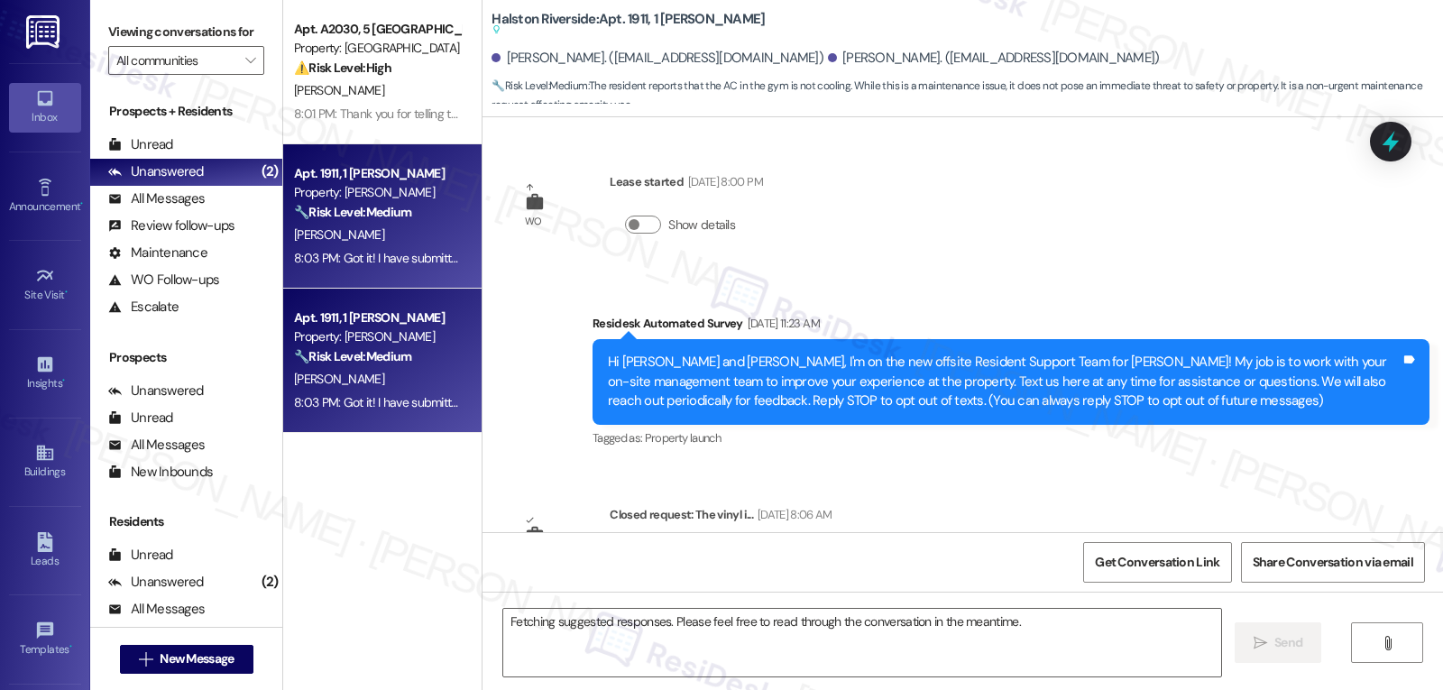
scroll to position [12368, 0]
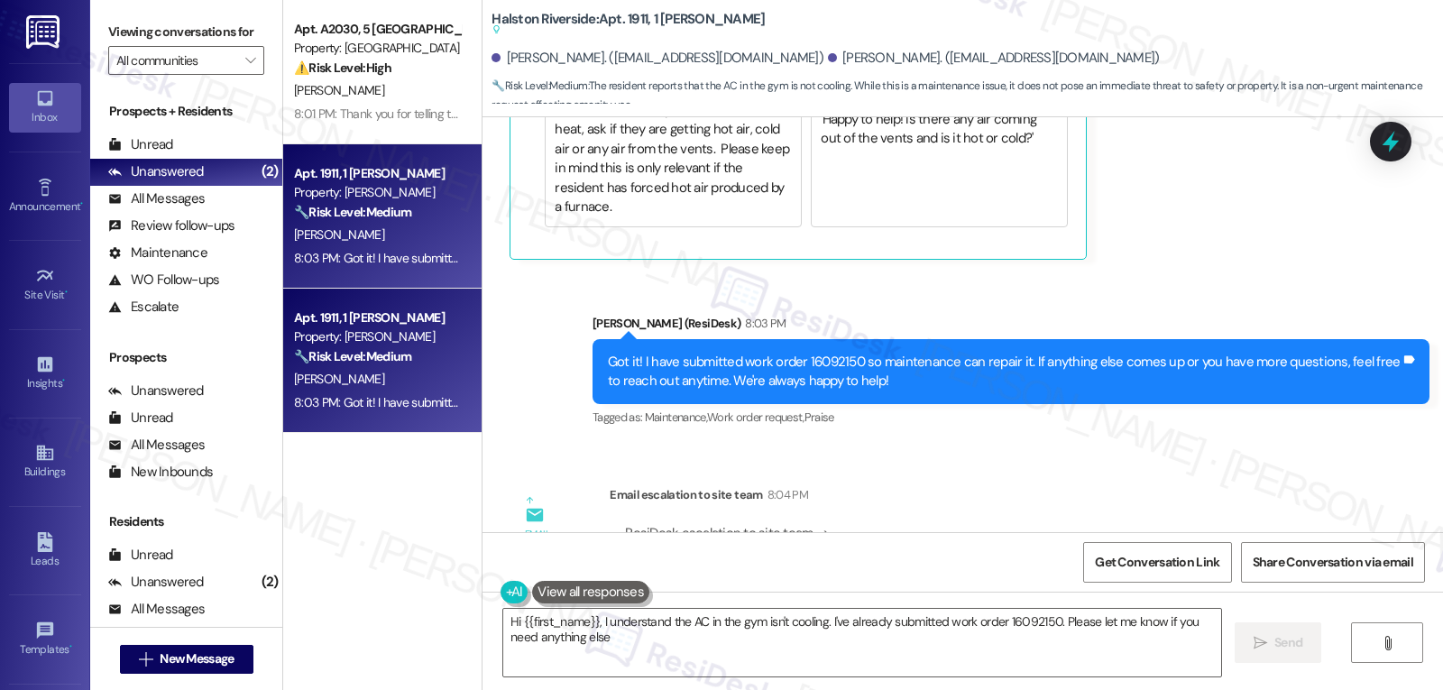
type textarea "Hi {{first_name}}, I understand the AC in the gym isn't cooling. I've already s…"
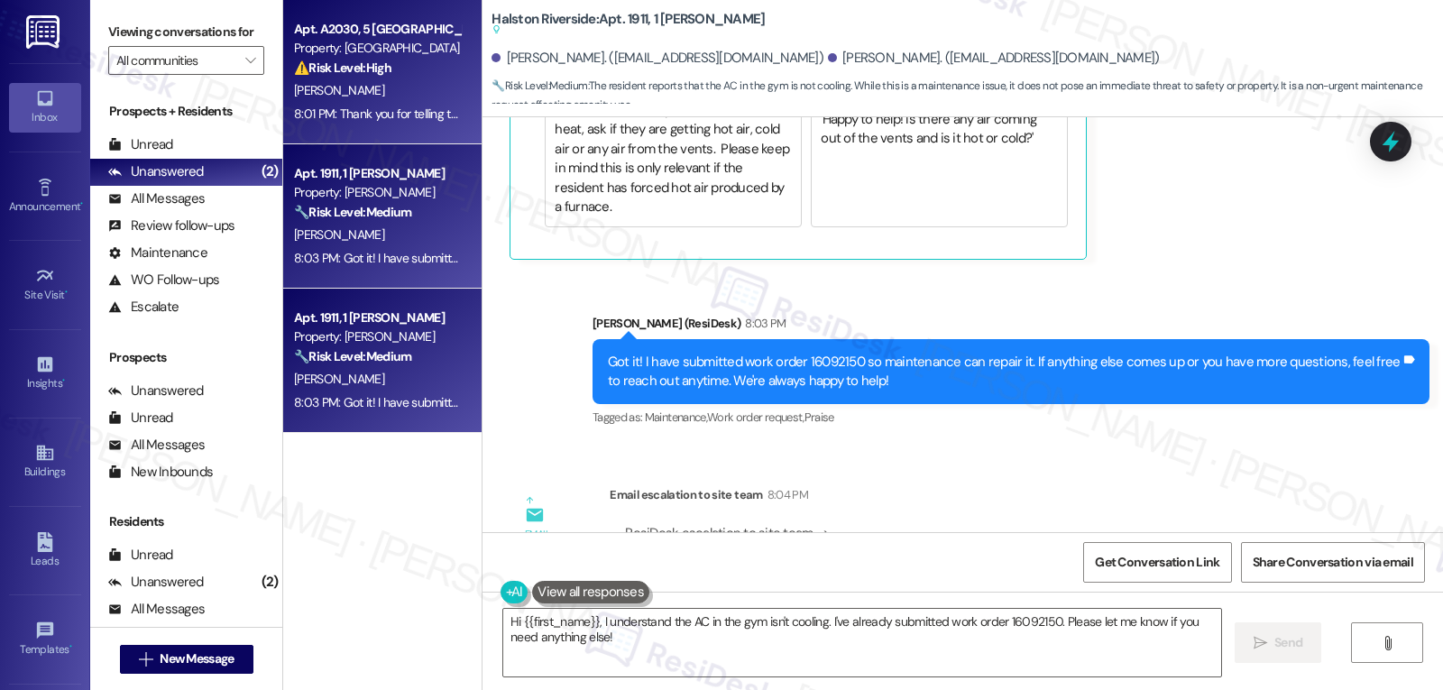
click at [347, 73] on strong "⚠️ Risk Level: High" at bounding box center [342, 68] width 97 height 16
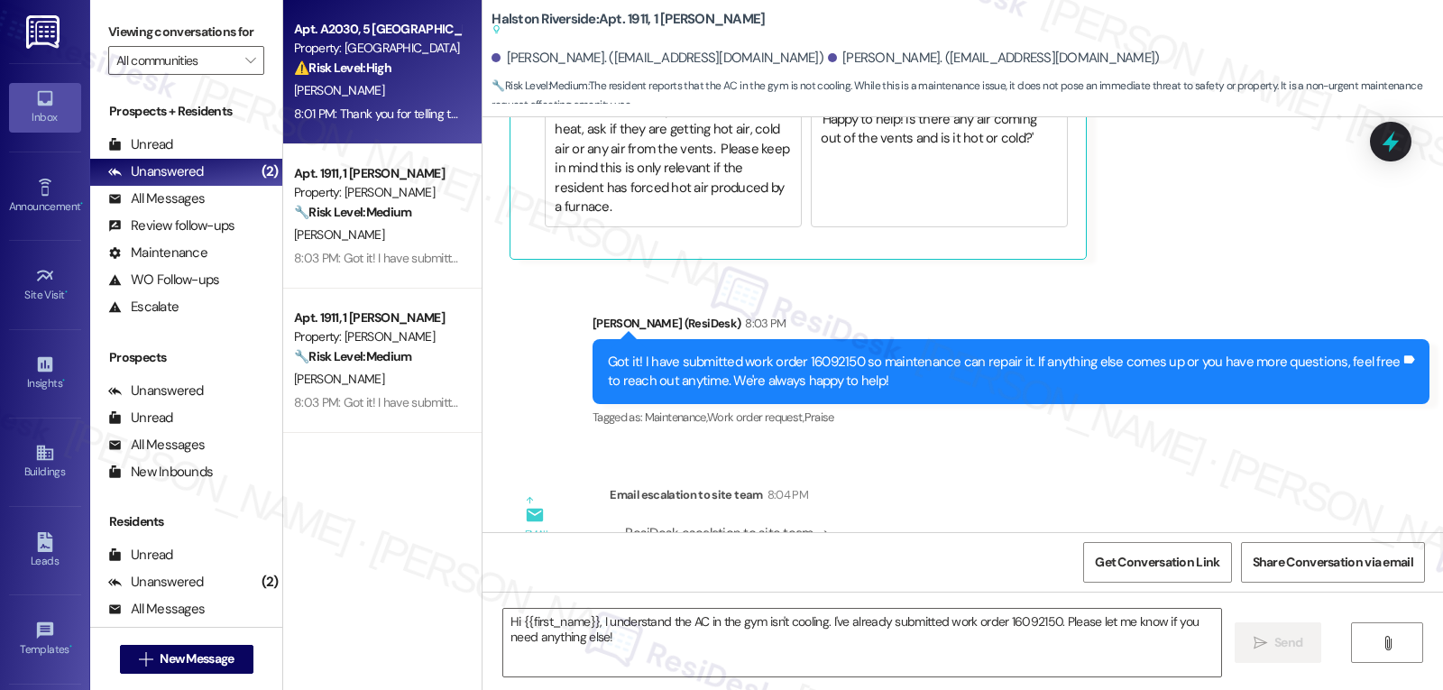
type textarea "Fetching suggested responses. Please feel free to read through the conversation…"
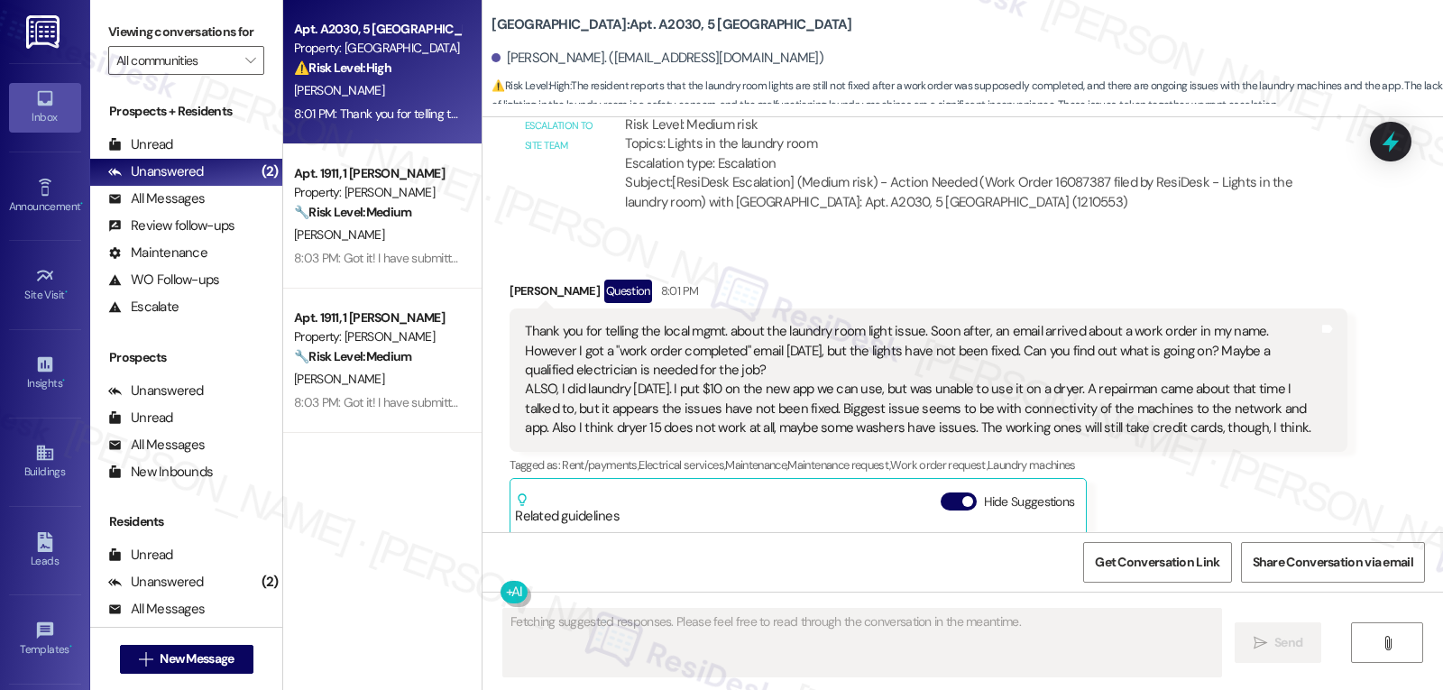
scroll to position [42066, 0]
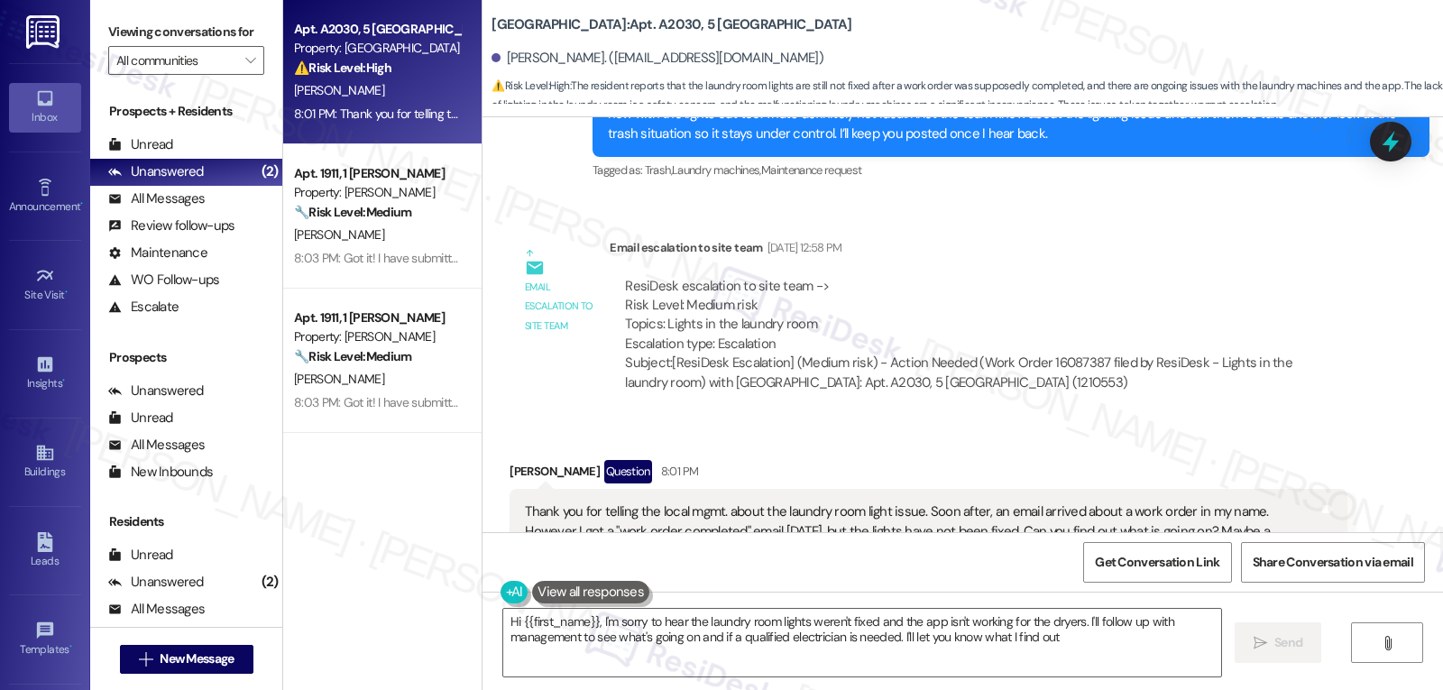
type textarea "Hi {{first_name}}, I'm sorry to hear the laundry room lights weren't fixed and …"
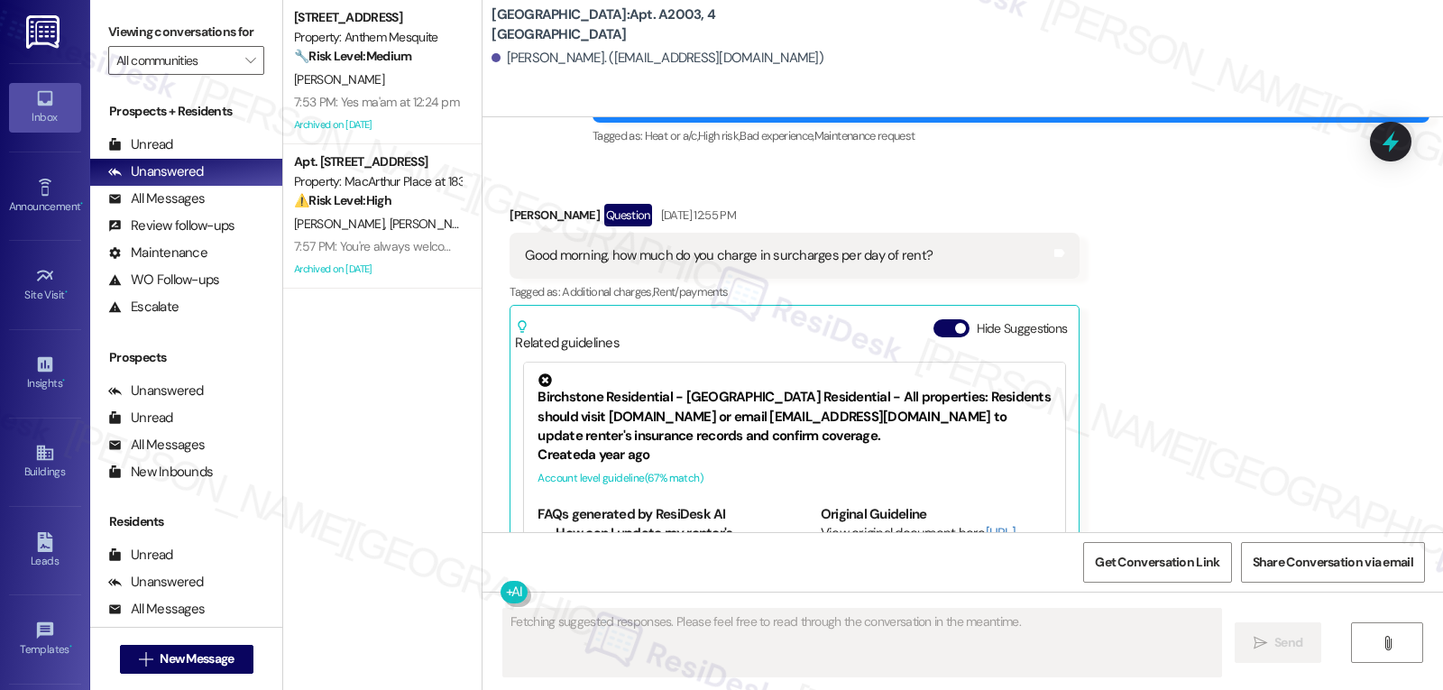
scroll to position [10177, 0]
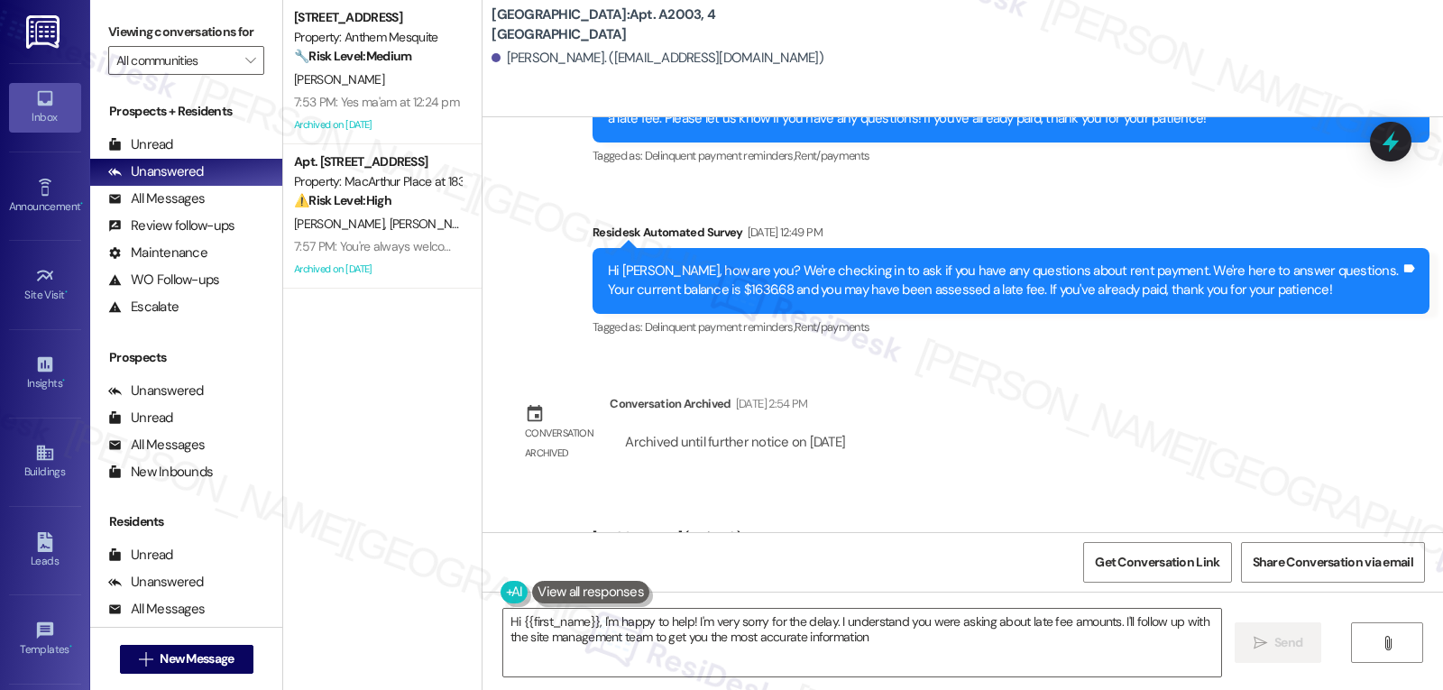
type textarea "Hi {{first_name}}, I'm happy to help! I'm very sorry for the delay. I understan…"
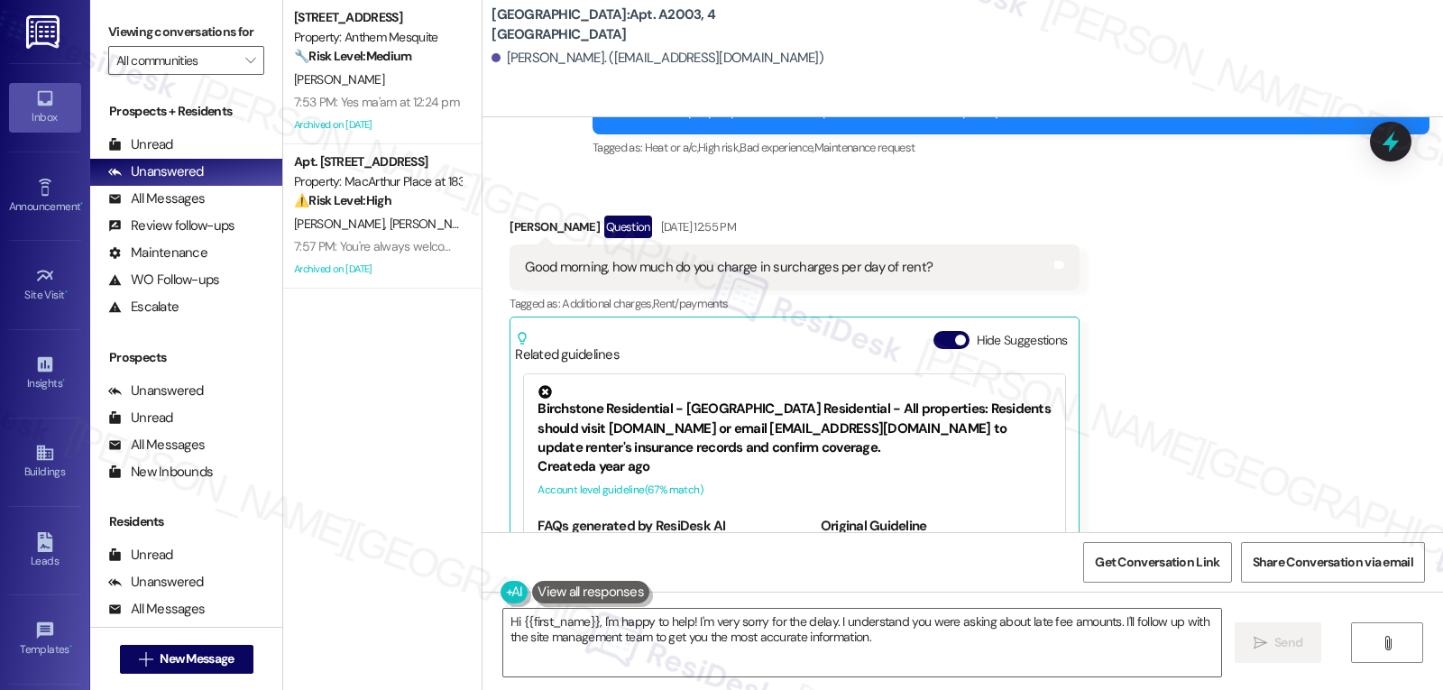
scroll to position [10104, 0]
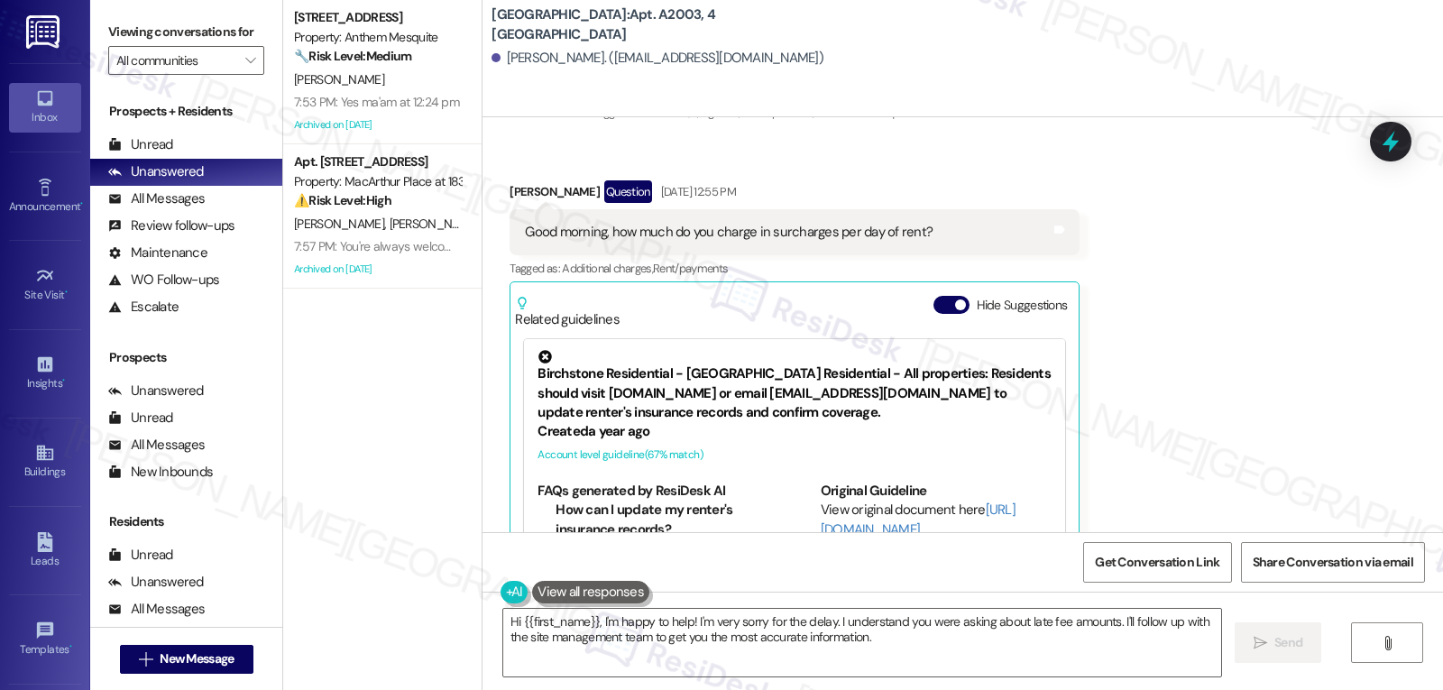
click at [934, 296] on button "Hide Suggestions" at bounding box center [952, 305] width 36 height 18
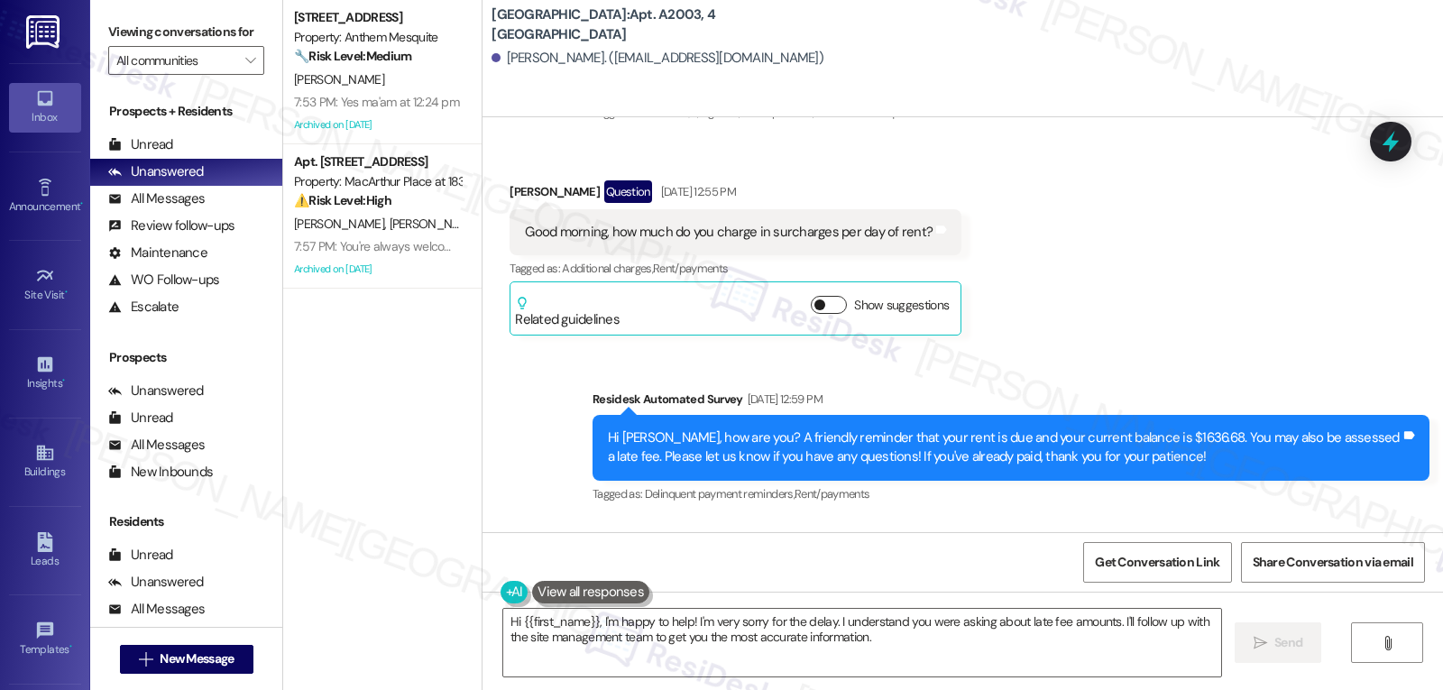
click at [821, 296] on button "Show suggestions" at bounding box center [829, 305] width 36 height 18
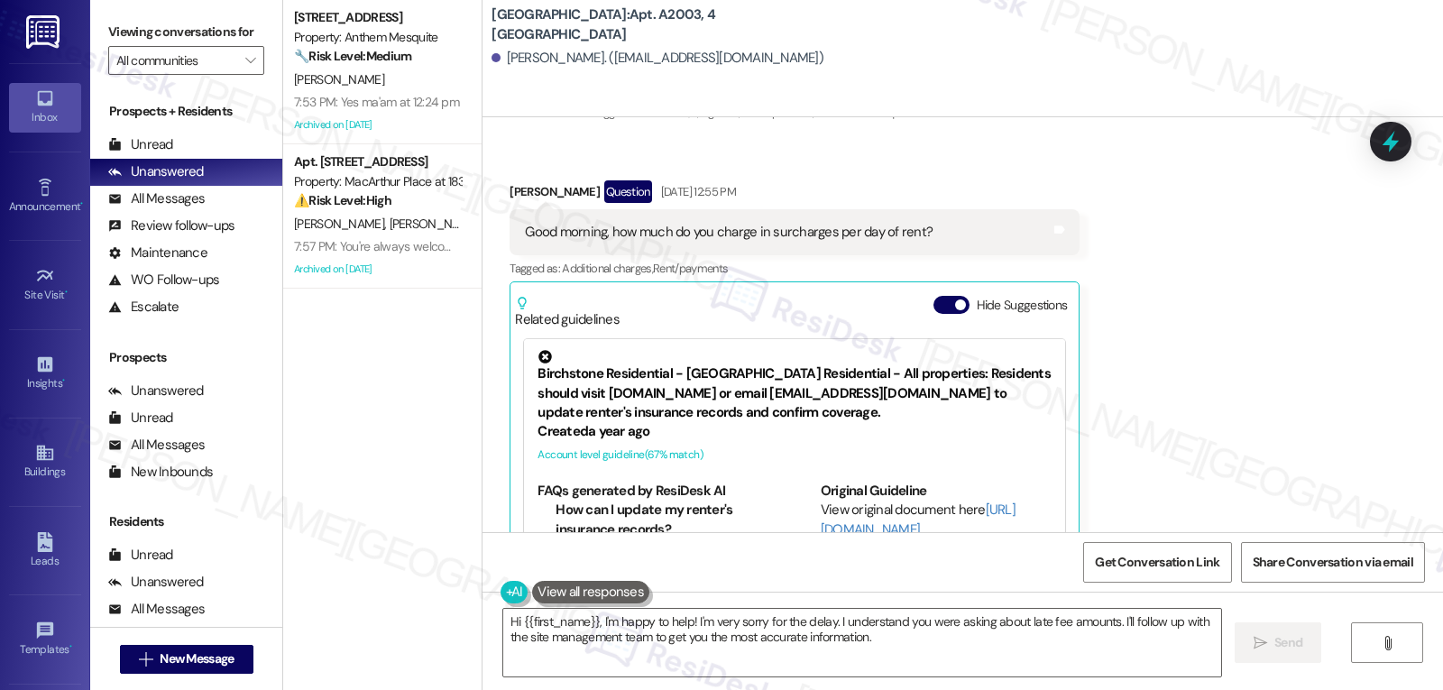
click at [915, 293] on div "Related guidelines Hide Suggestions" at bounding box center [794, 308] width 559 height 42
click at [934, 296] on button "Hide Suggestions" at bounding box center [952, 305] width 36 height 18
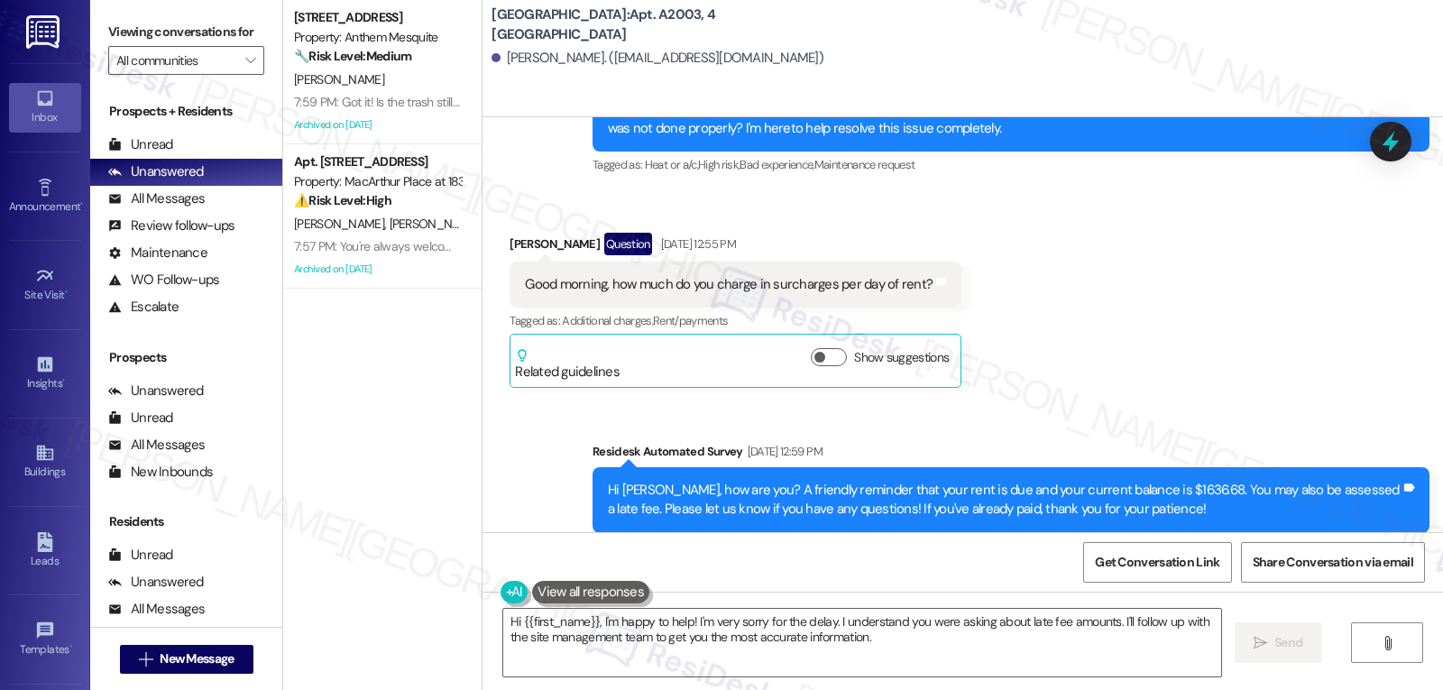
scroll to position [10008, 0]
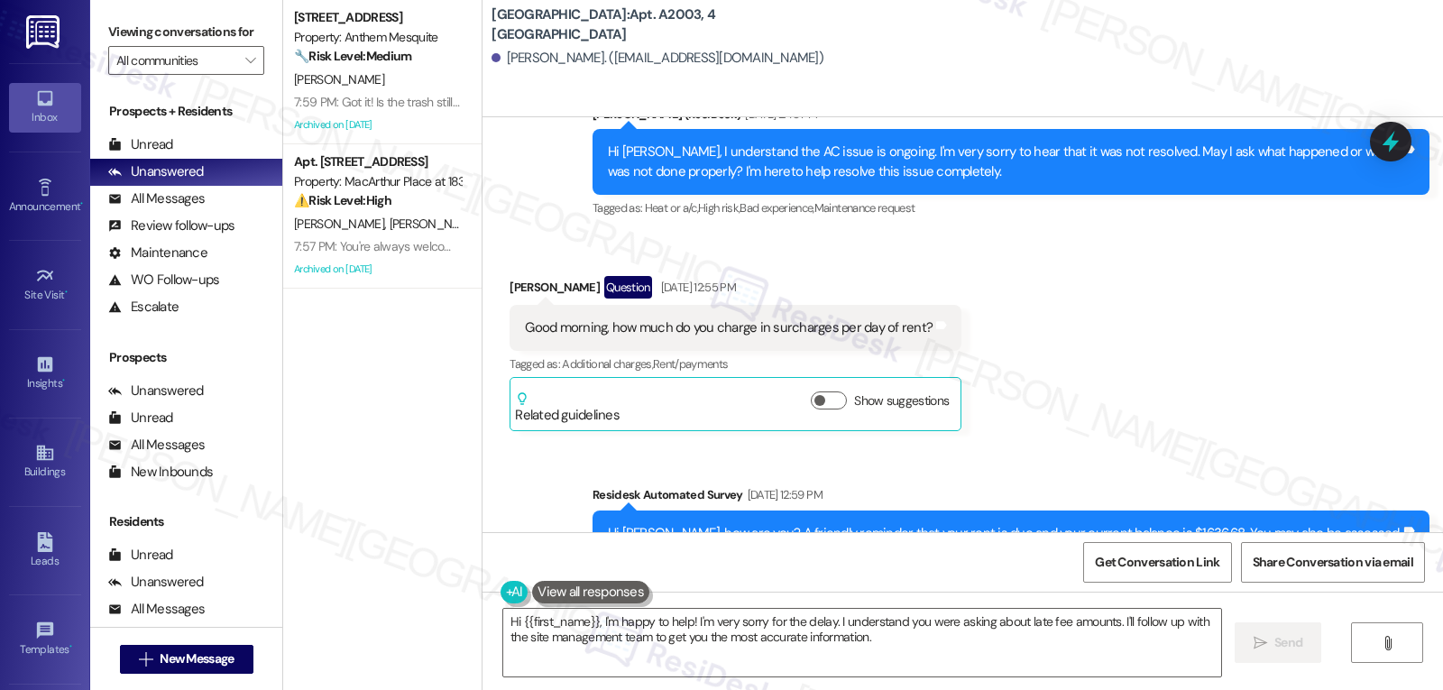
drag, startPoint x: 633, startPoint y: 271, endPoint x: 779, endPoint y: 271, distance: 146.1
click at [779, 276] on div "[PERSON_NAME] Question [DATE] 12:55 PM" at bounding box center [736, 290] width 452 height 29
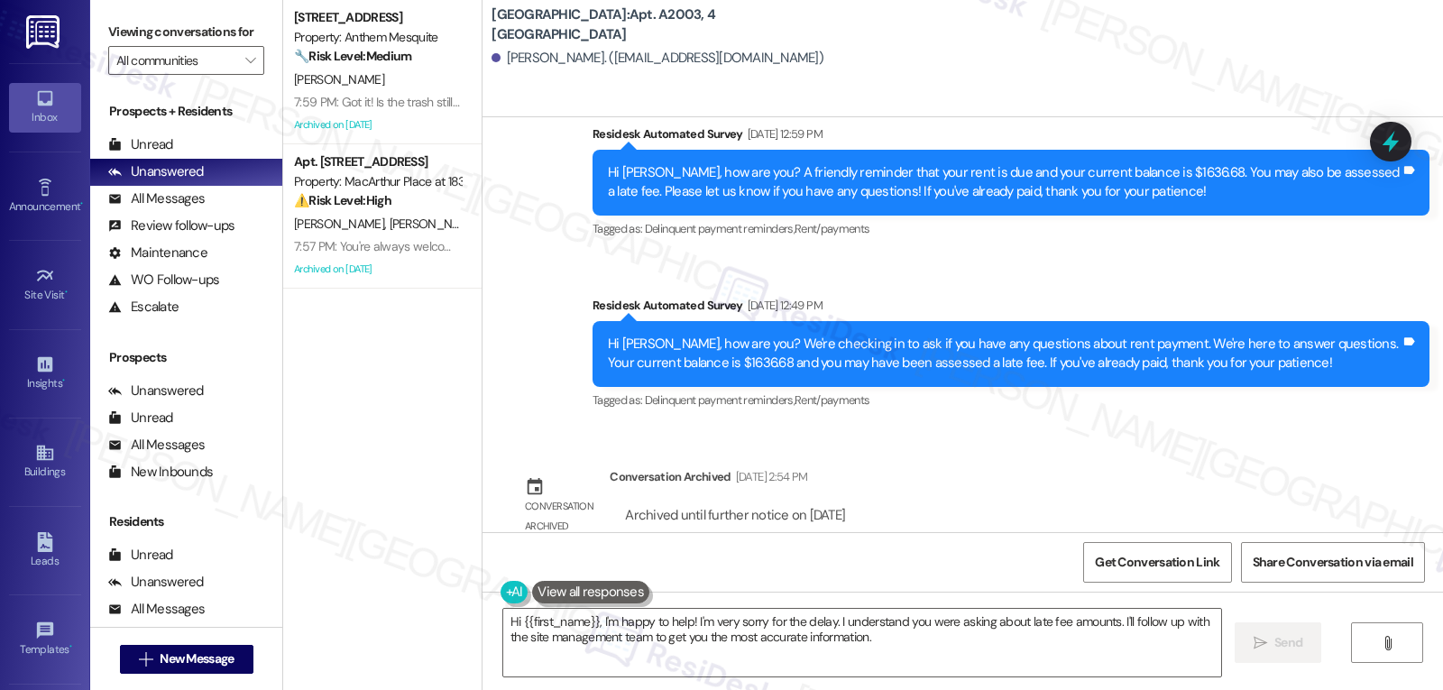
scroll to position [10549, 0]
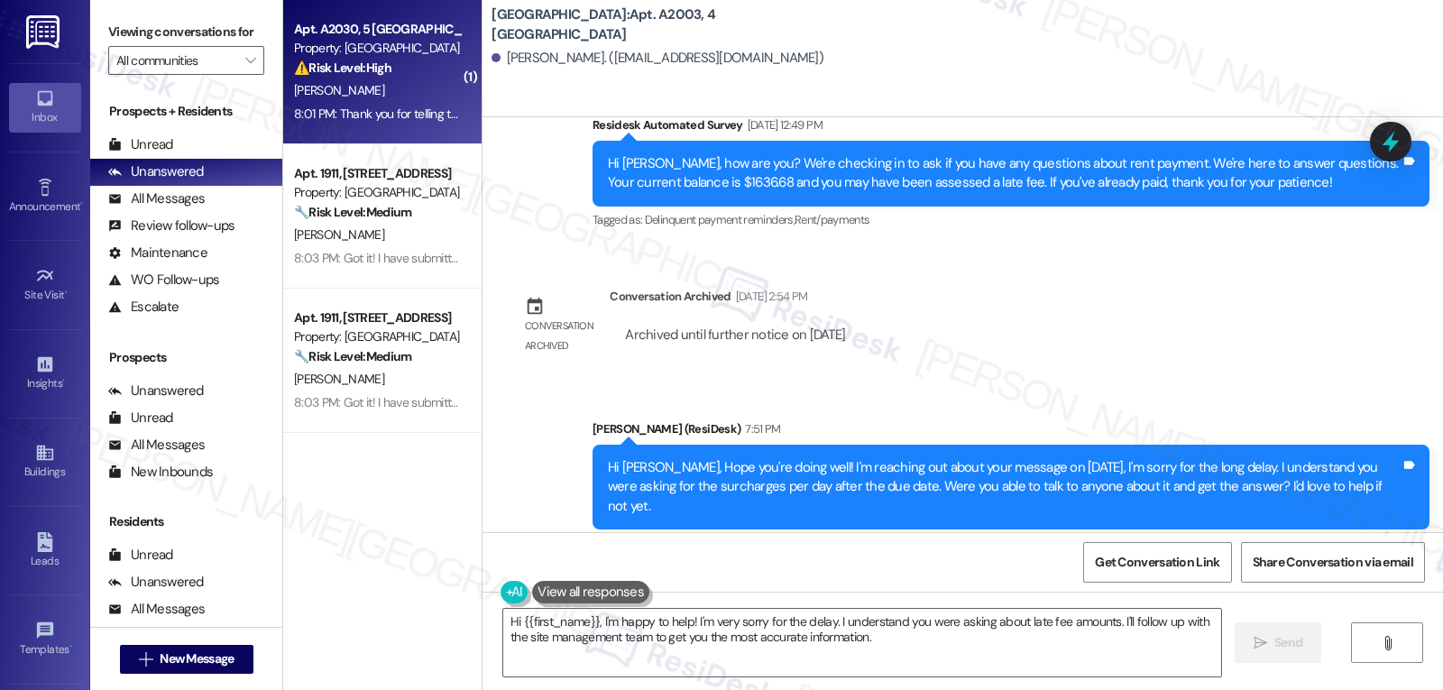
type textarea "Fetching suggested responses. Please feel free to read through the conversation…"
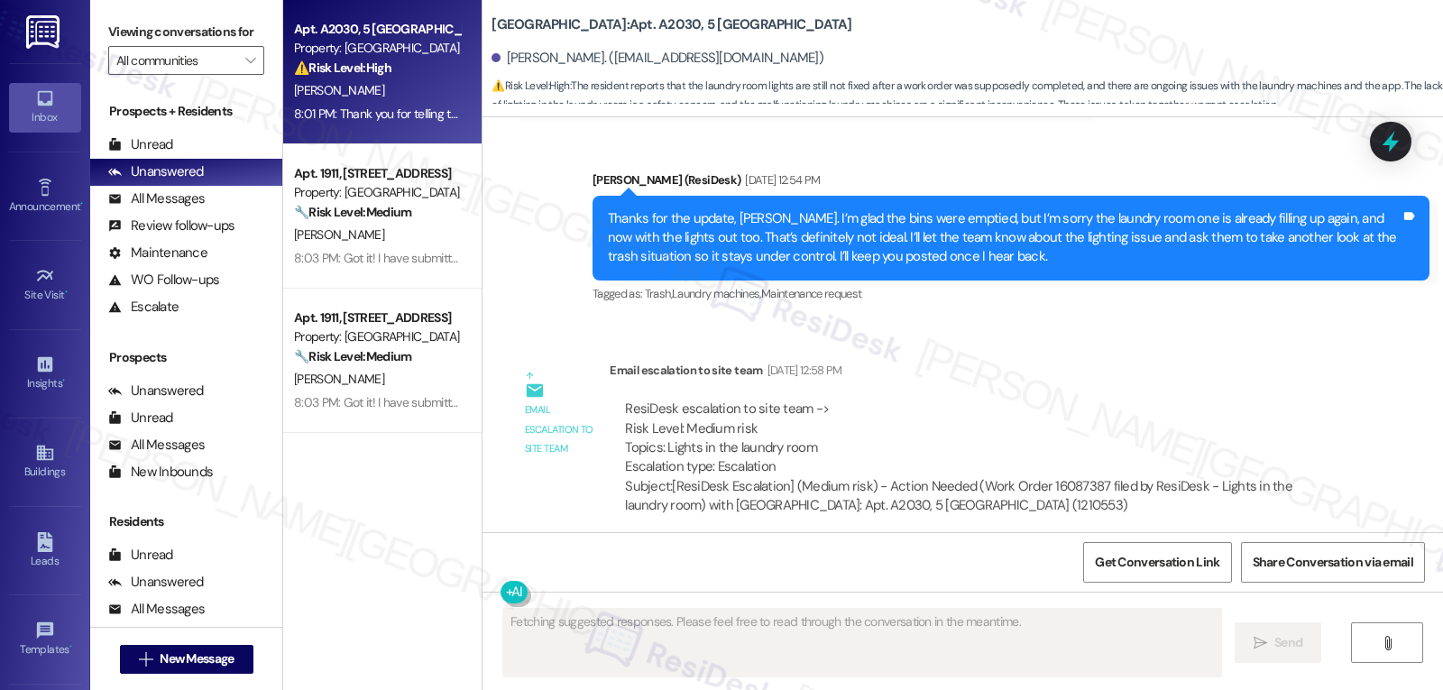
scroll to position [41885, 0]
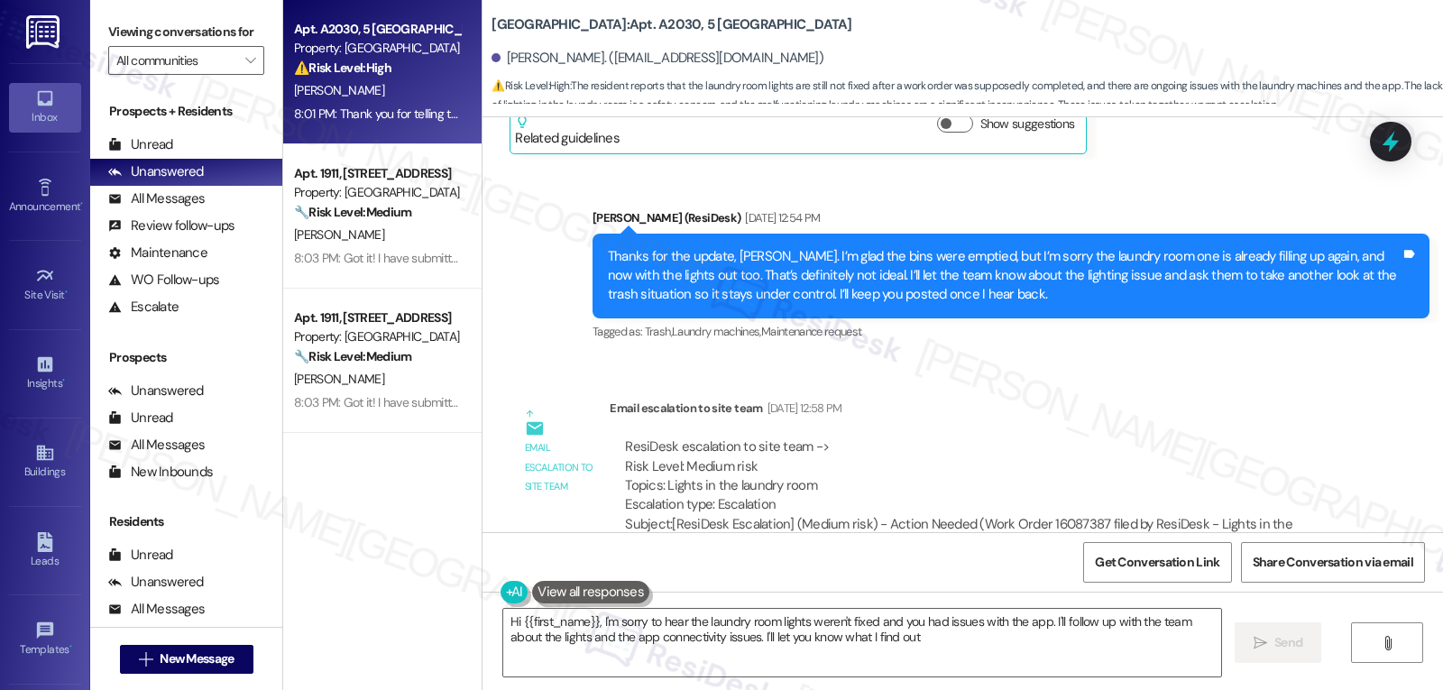
type textarea "Hi {{first_name}}, I'm sorry to hear the laundry room lights weren't fixed and …"
